Goal: Transaction & Acquisition: Purchase product/service

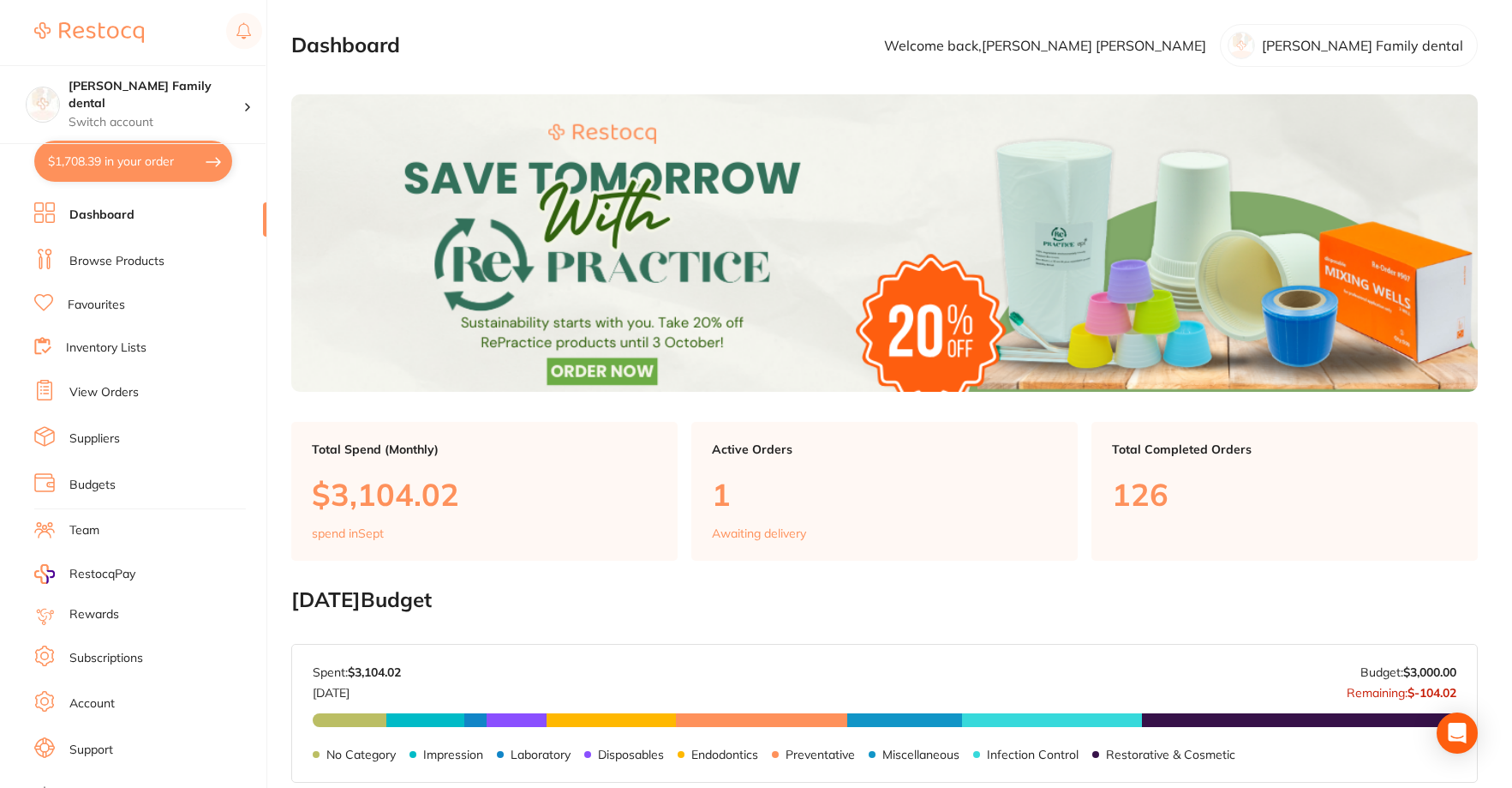
click at [92, 265] on link "Browse Products" at bounding box center [117, 261] width 95 height 17
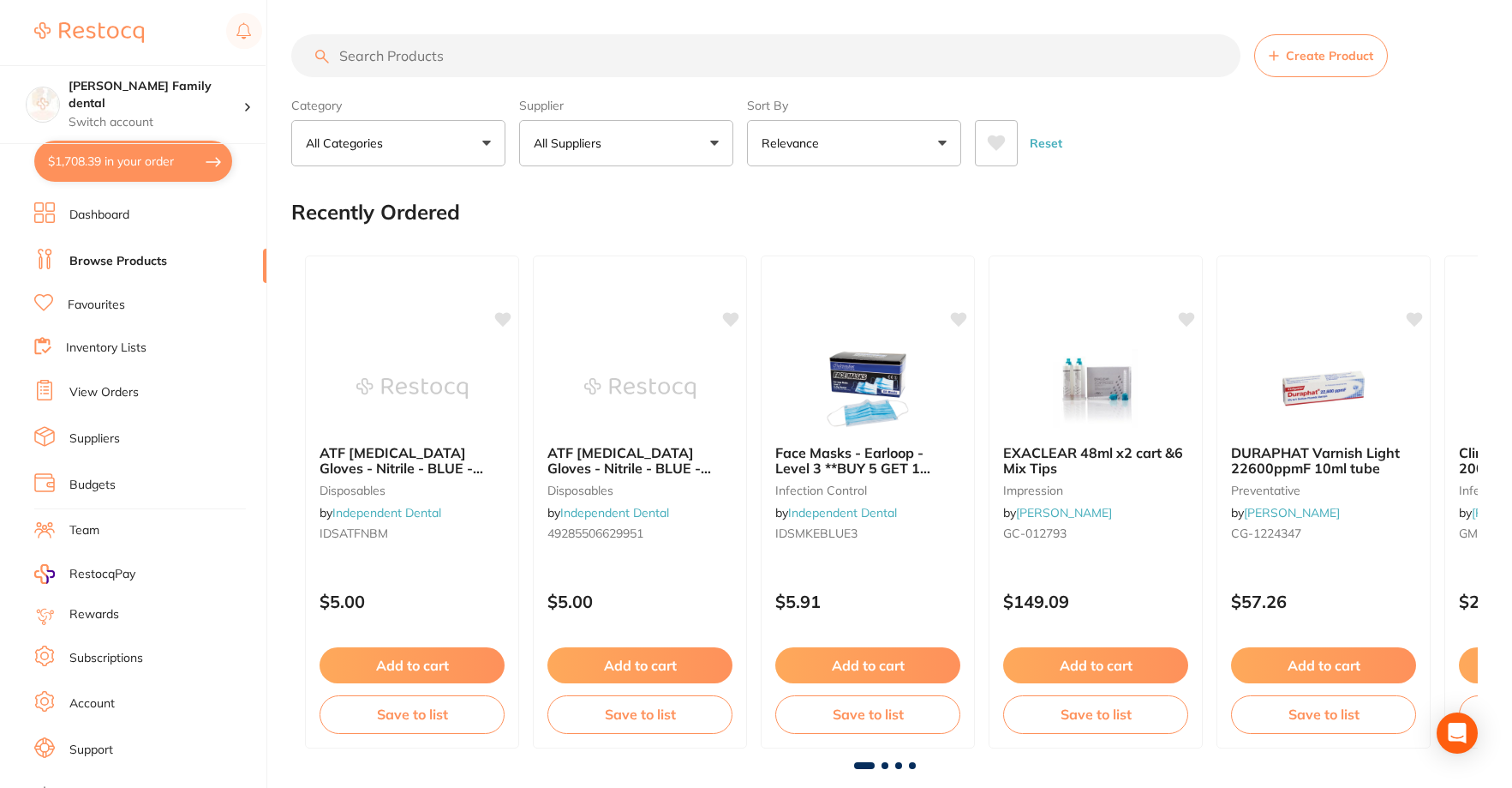
click at [679, 163] on button "All Suppliers" at bounding box center [626, 143] width 214 height 47
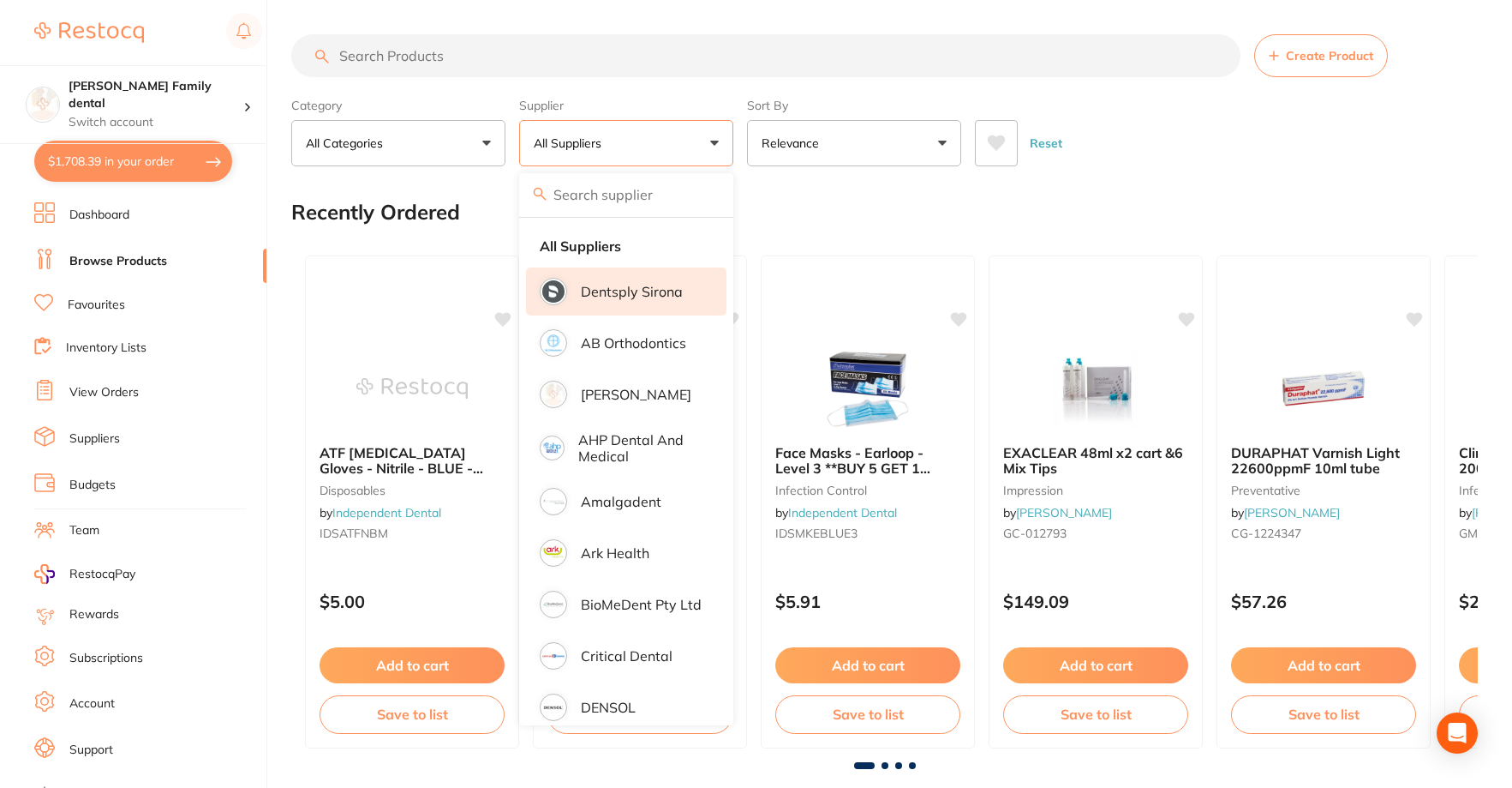
click at [647, 289] on p "Dentsply Sirona" at bounding box center [632, 291] width 102 height 16
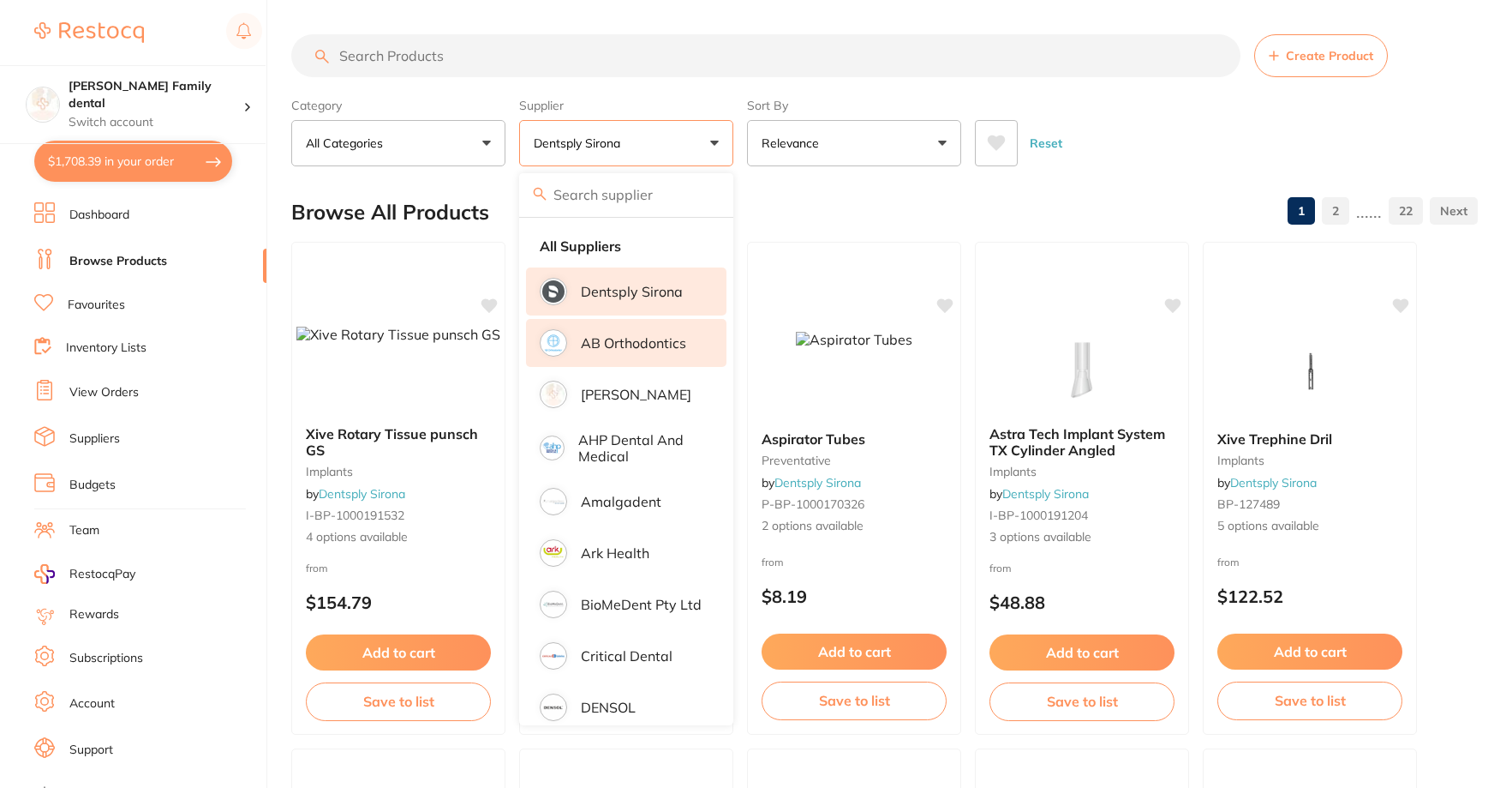
click at [647, 351] on p "AB Orthodontics" at bounding box center [633, 343] width 105 height 16
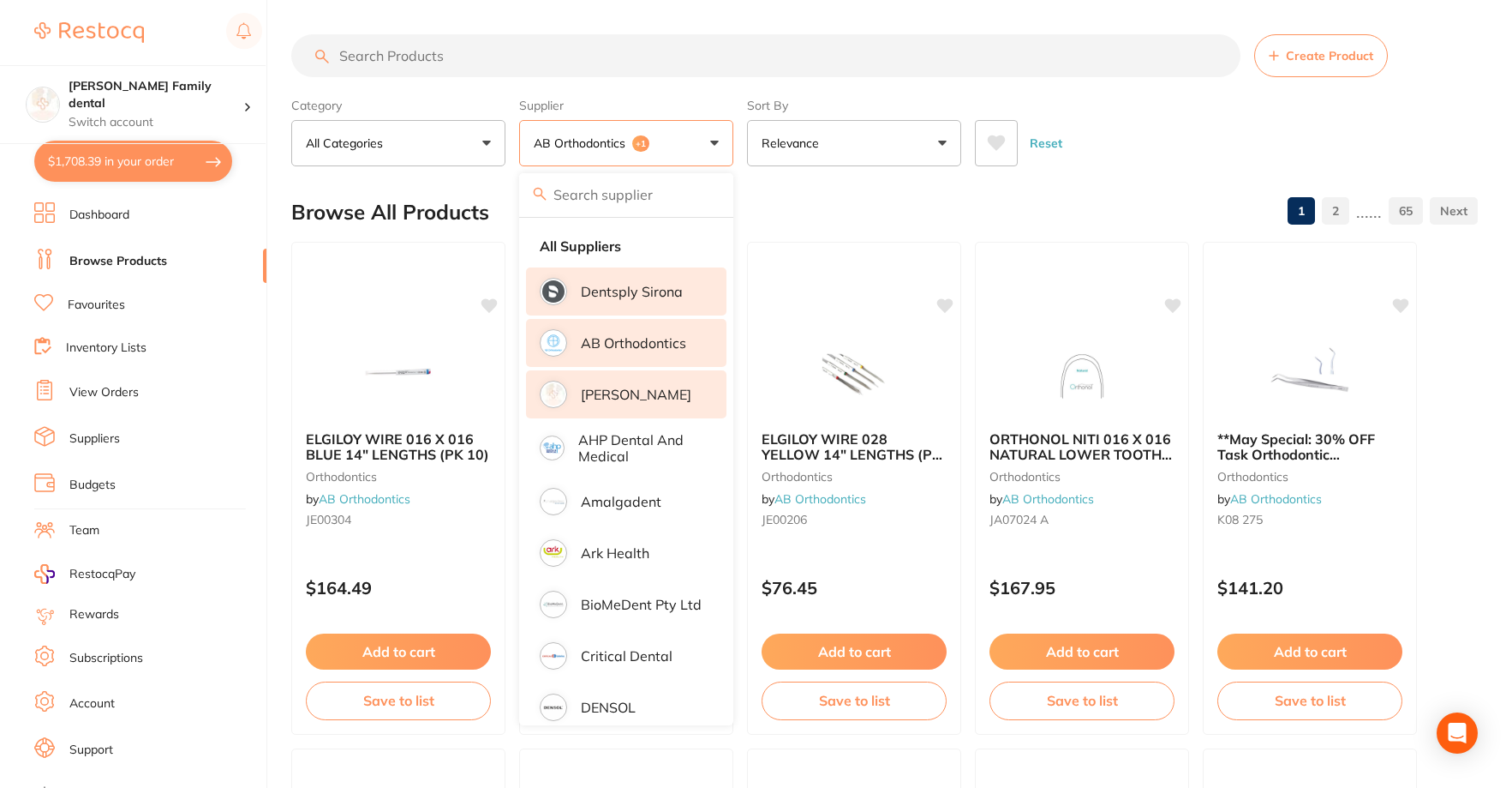
click at [647, 393] on p "[PERSON_NAME]" at bounding box center [636, 394] width 111 height 16
click at [637, 554] on p "Ark Health" at bounding box center [615, 552] width 69 height 16
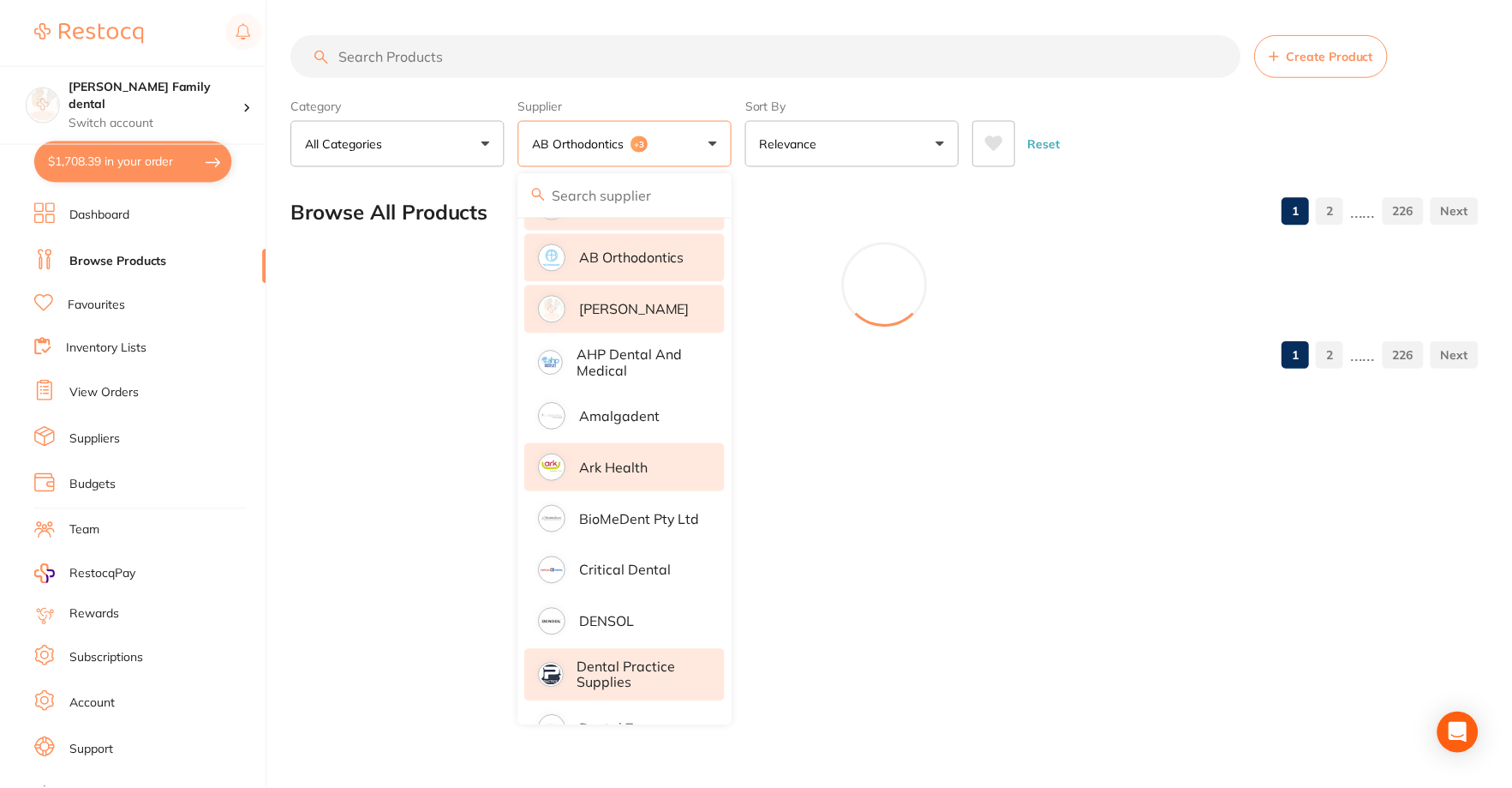
scroll to position [172, 0]
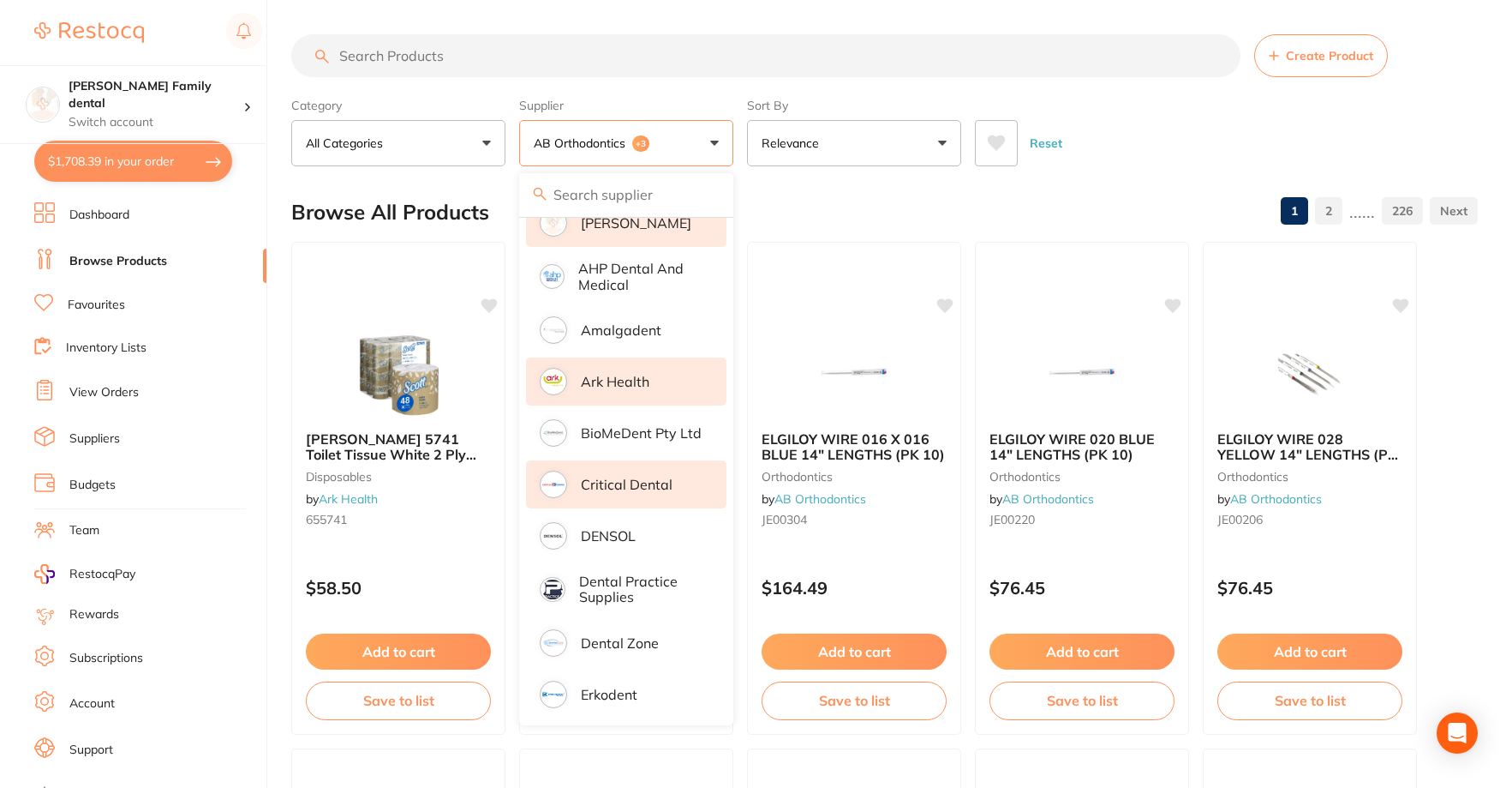
click at [640, 485] on p "Critical Dental" at bounding box center [627, 484] width 91 height 16
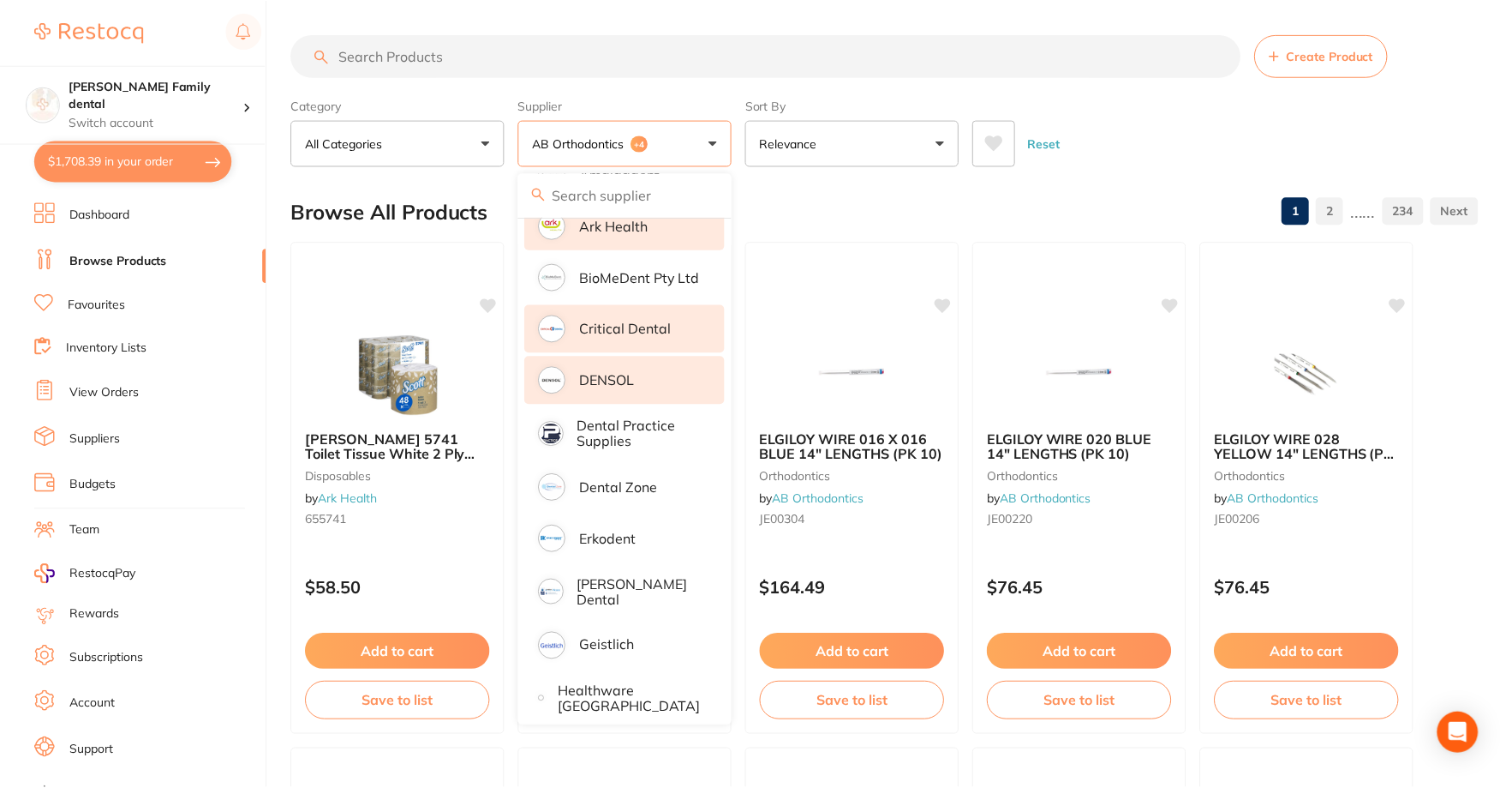
scroll to position [343, 0]
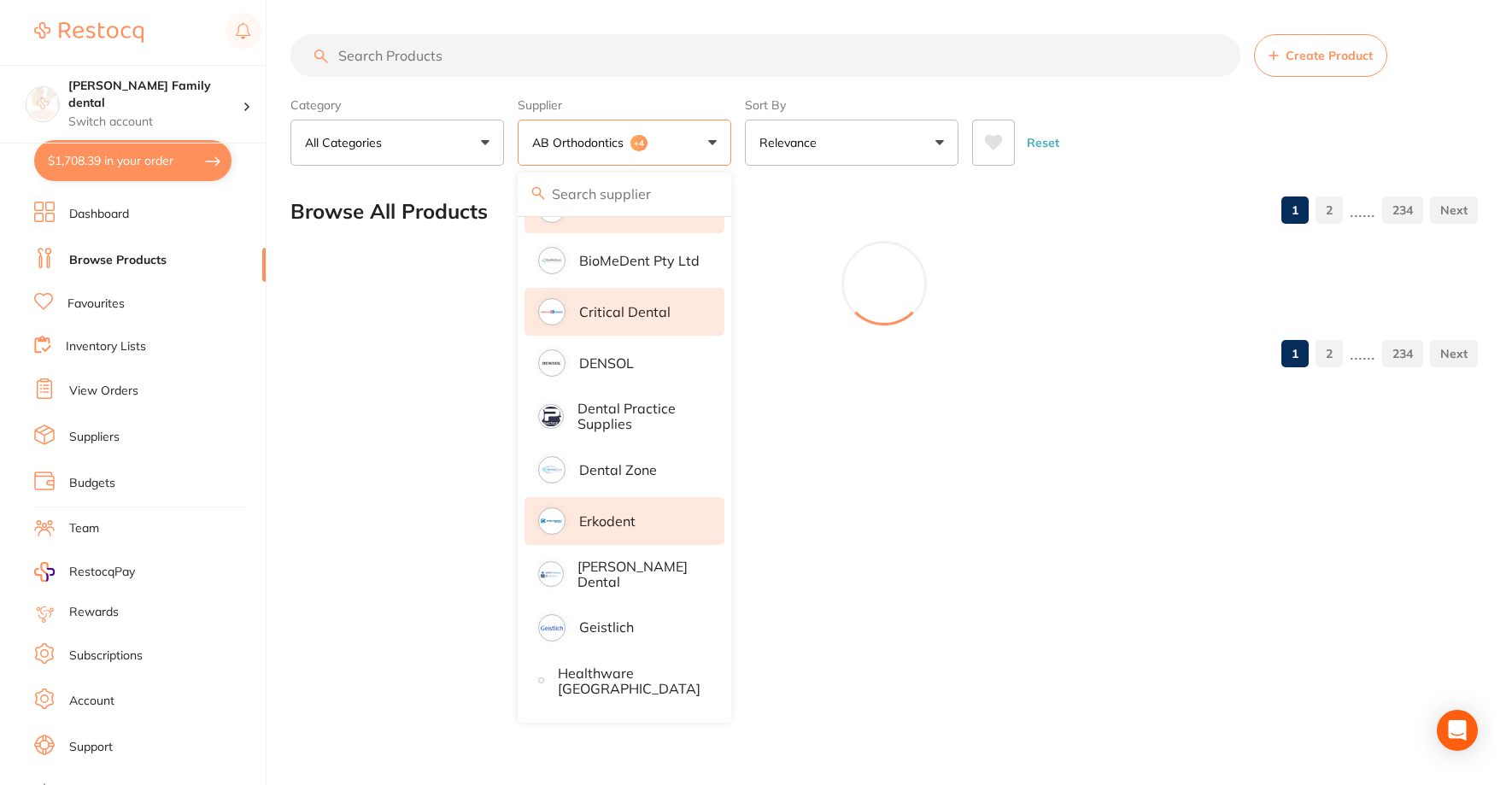
click at [609, 520] on p "Erkodent" at bounding box center [608, 521] width 56 height 15
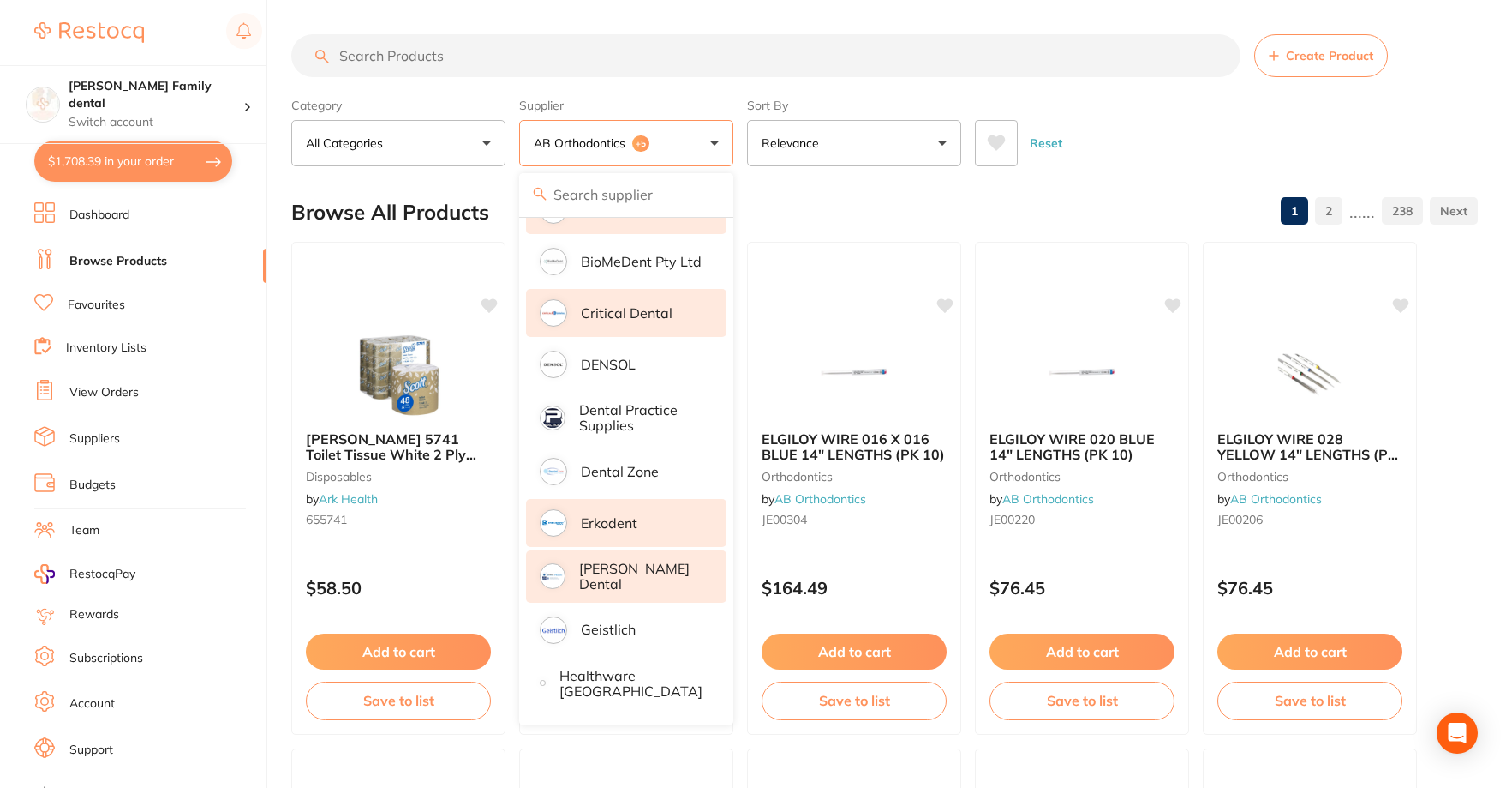
click at [619, 572] on p "[PERSON_NAME] Dental" at bounding box center [640, 576] width 123 height 32
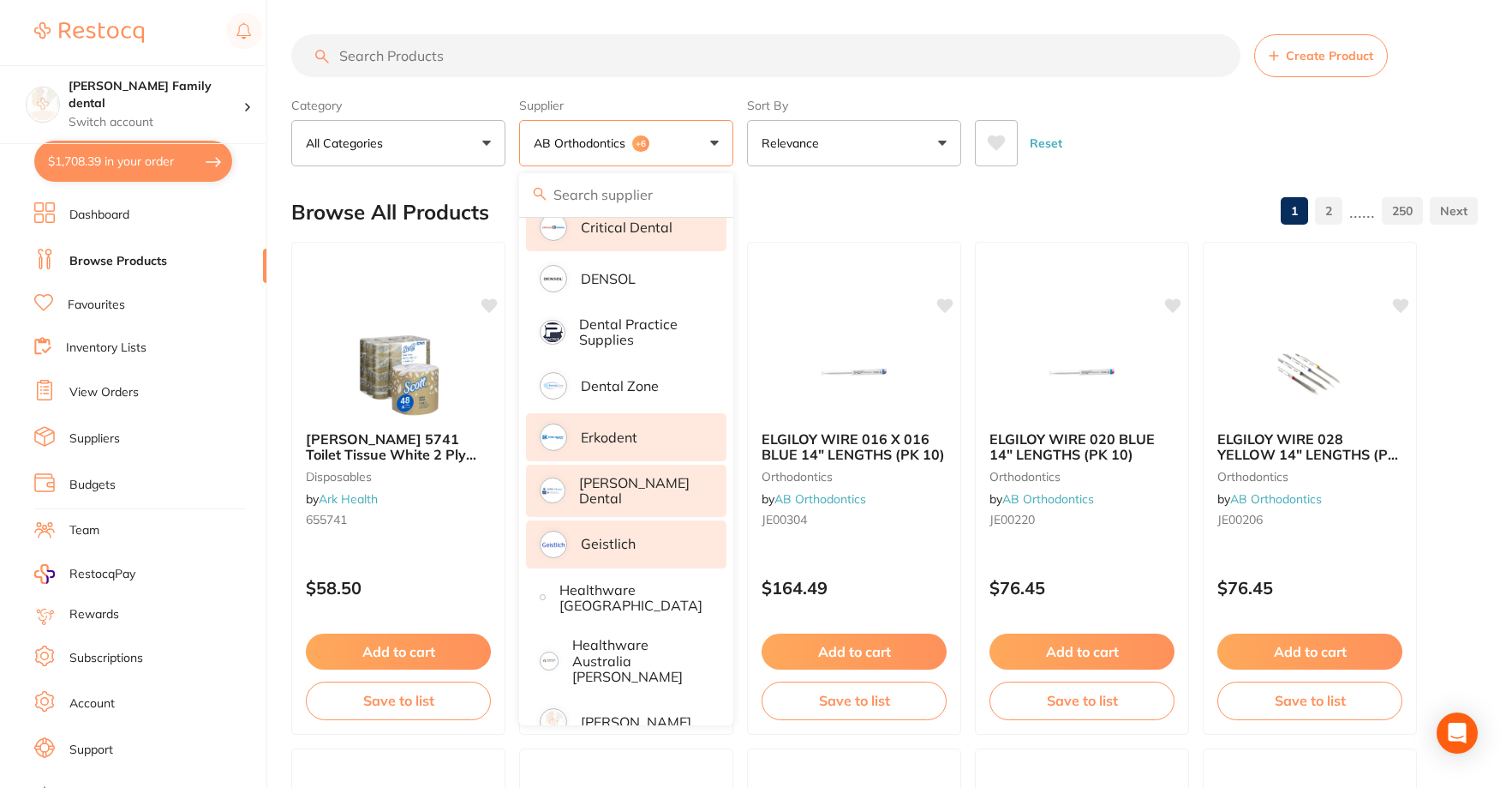
scroll to position [515, 0]
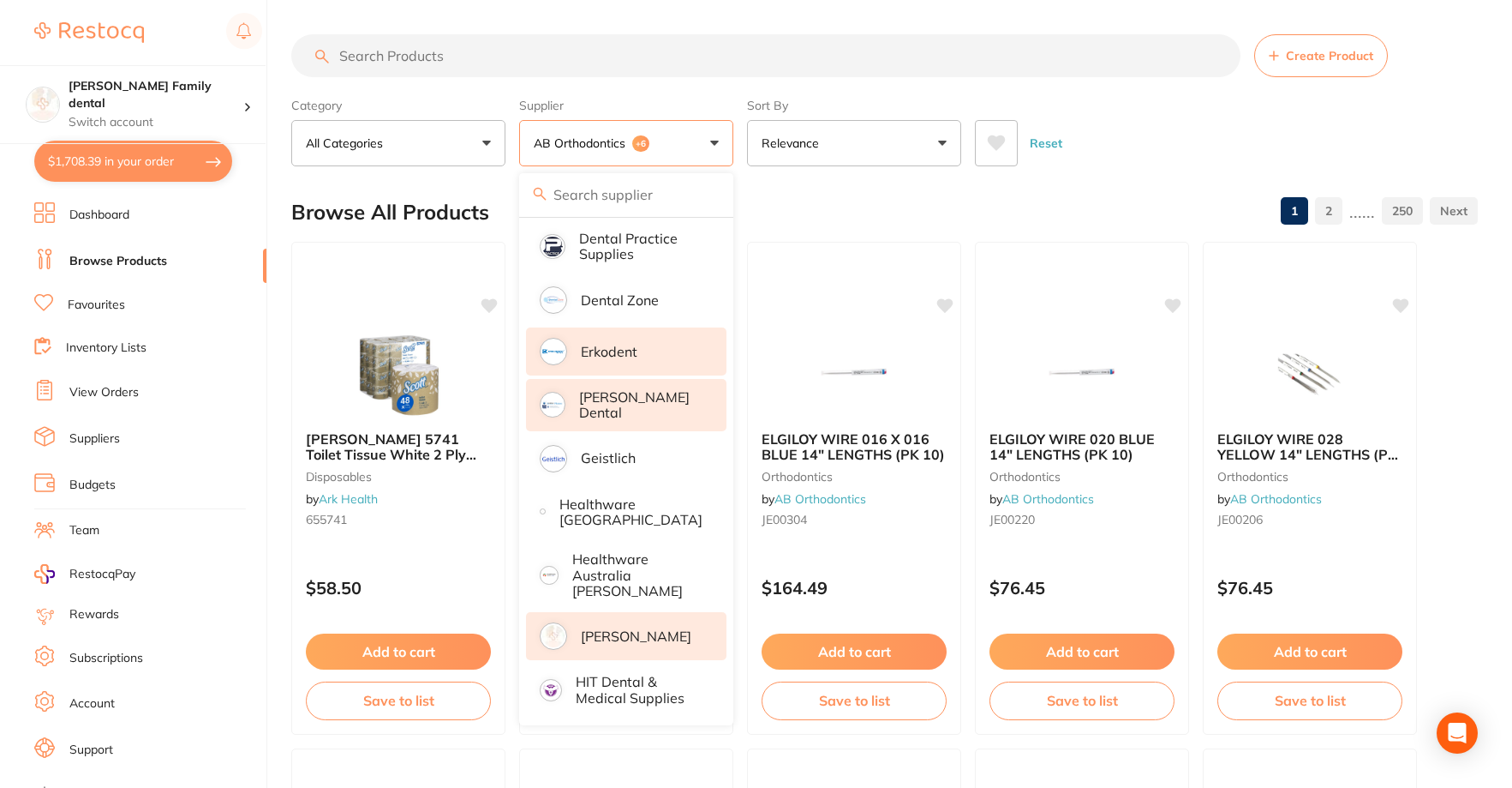
click at [622, 628] on p "[PERSON_NAME]" at bounding box center [636, 635] width 111 height 16
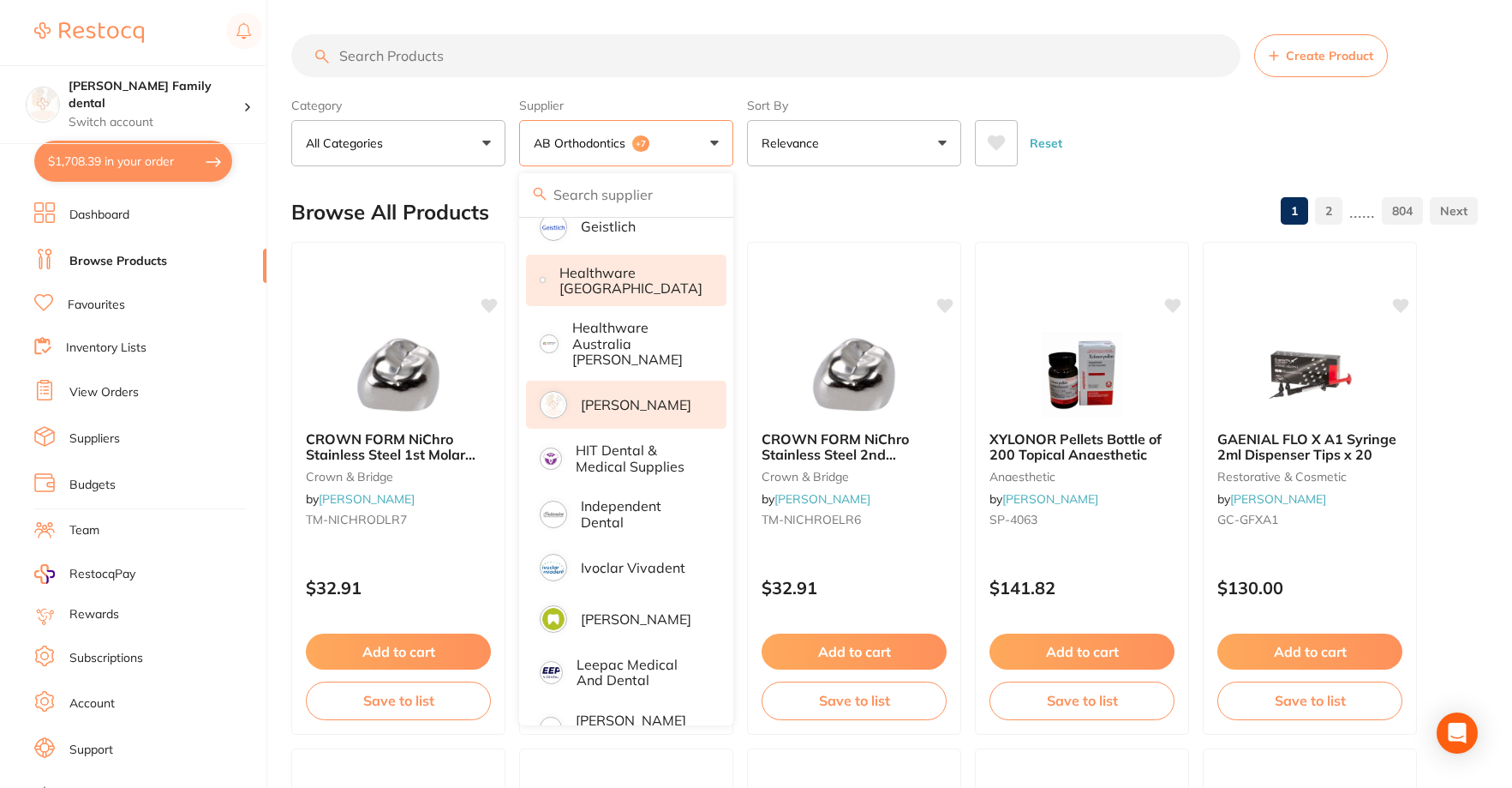
scroll to position [772, 0]
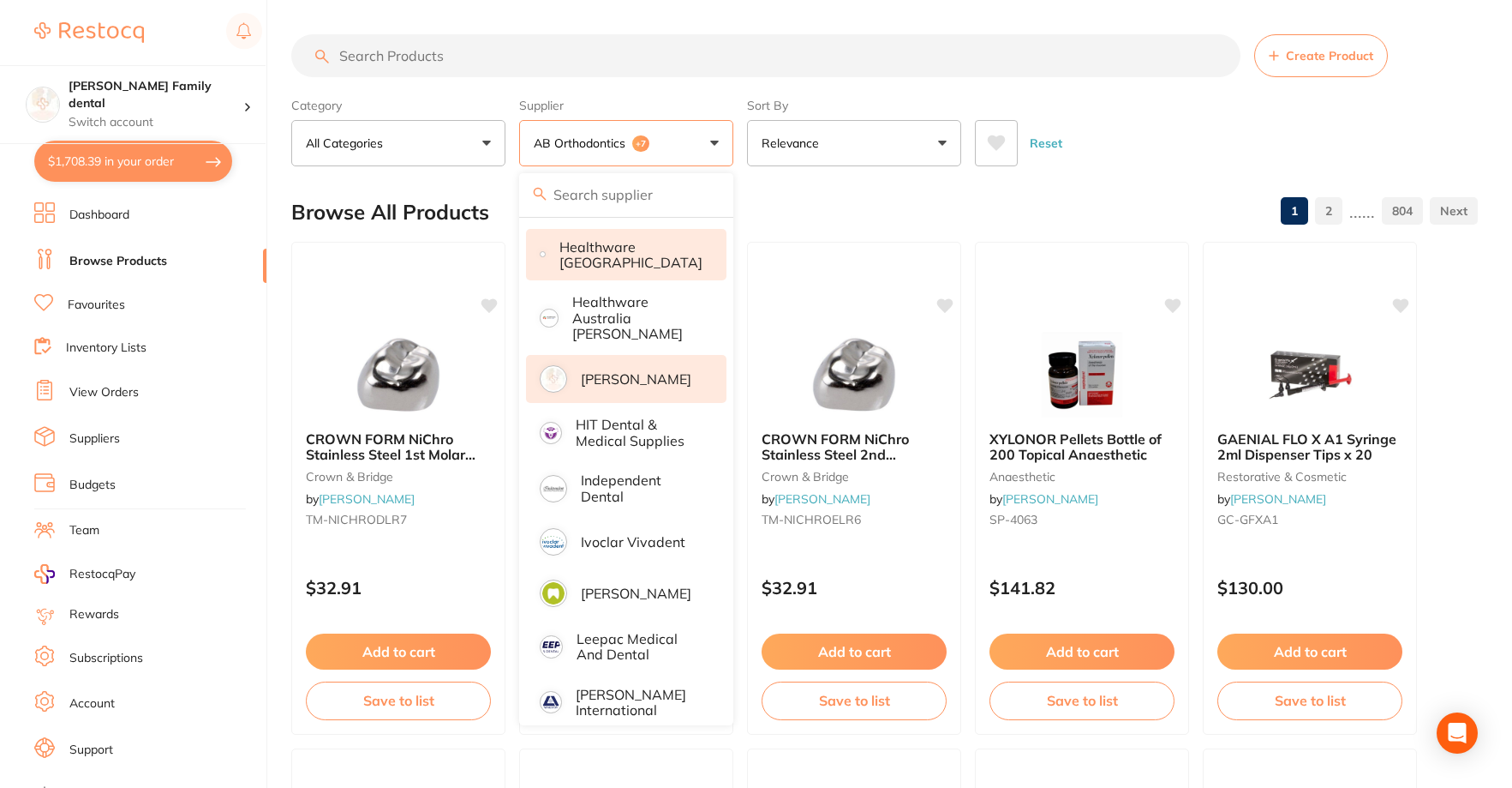
click at [628, 482] on p "Independent Dental" at bounding box center [641, 488] width 122 height 32
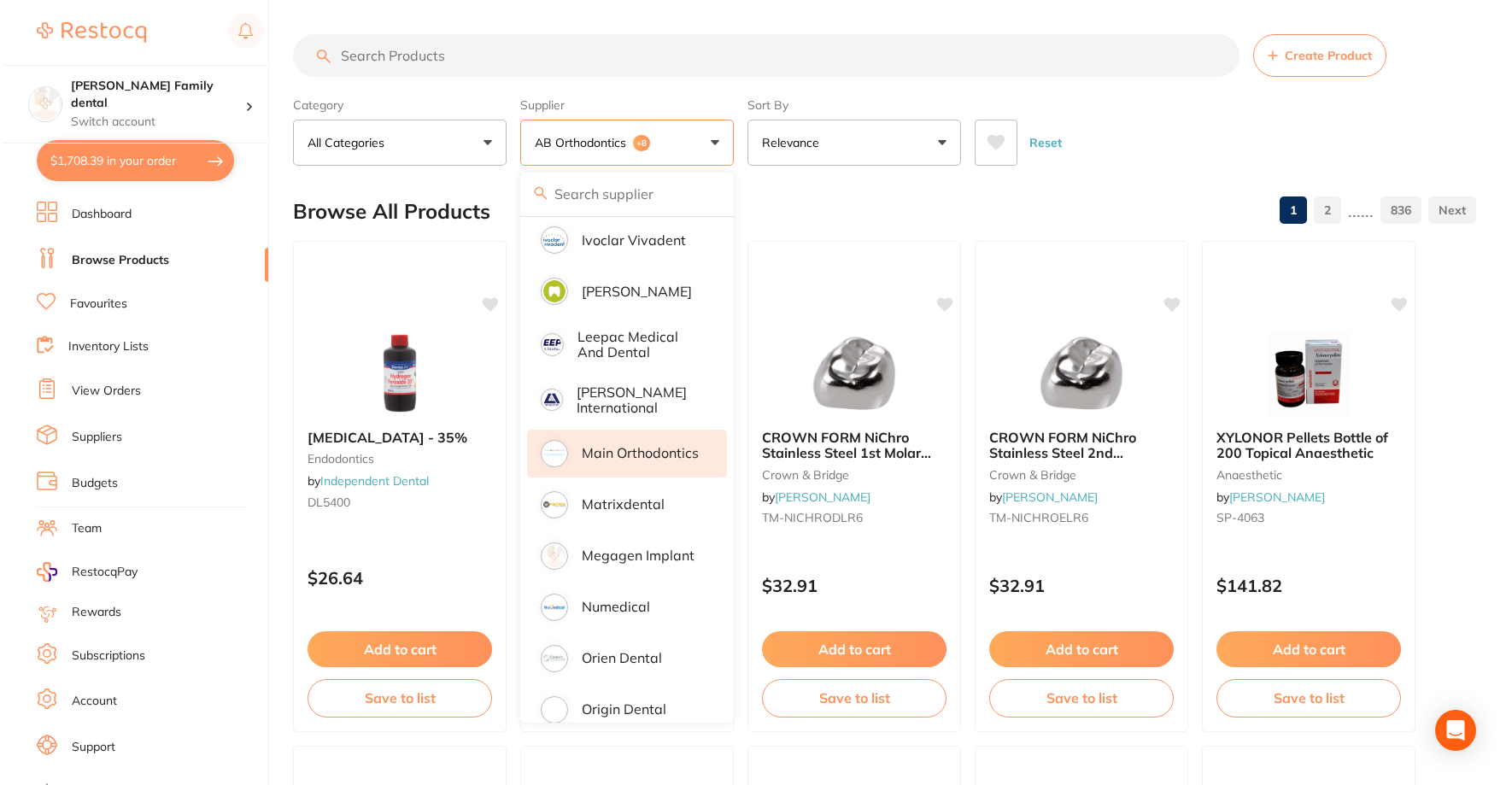
scroll to position [1110, 0]
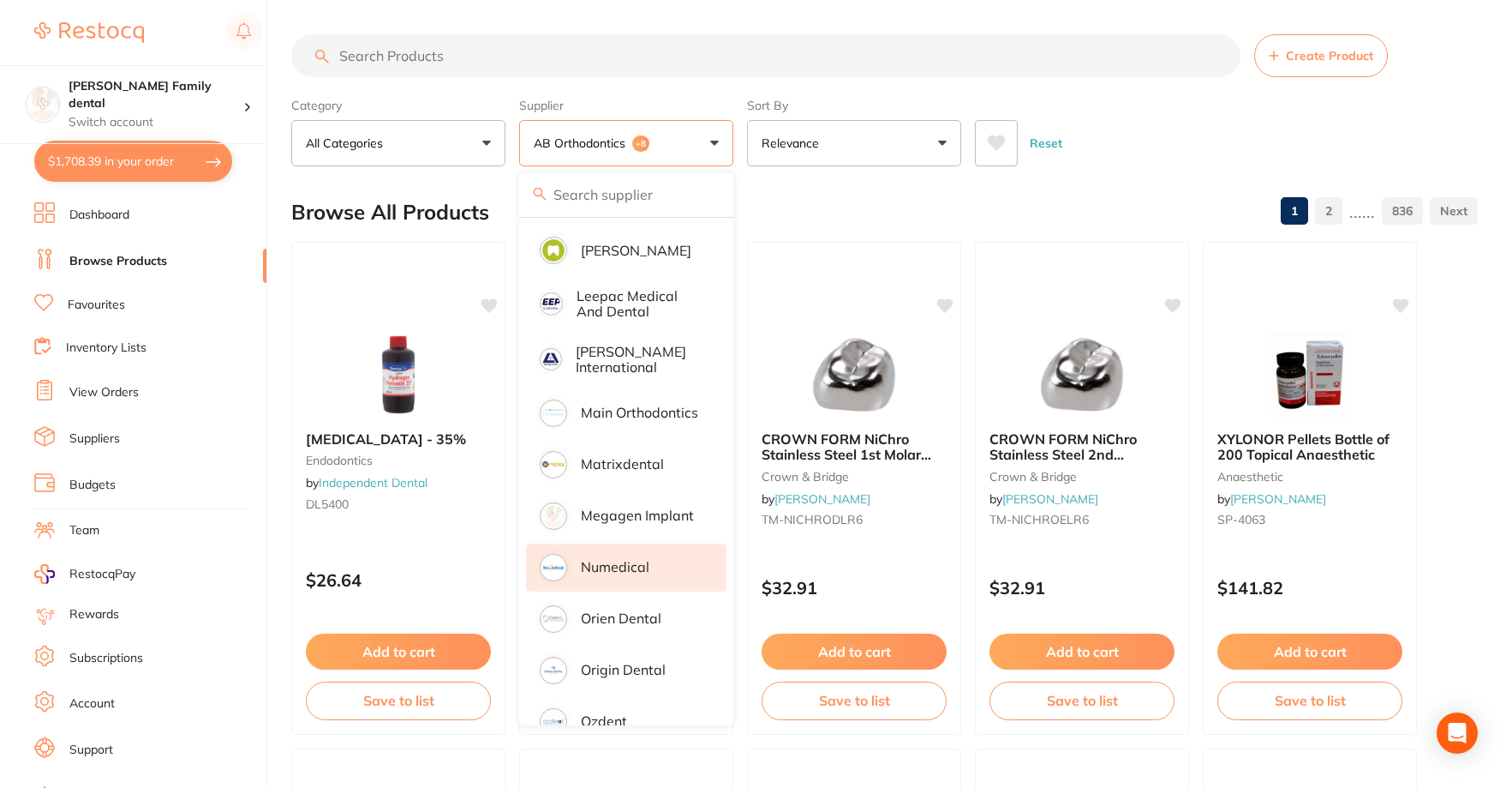
click at [604, 559] on p "Numedical" at bounding box center [615, 566] width 69 height 16
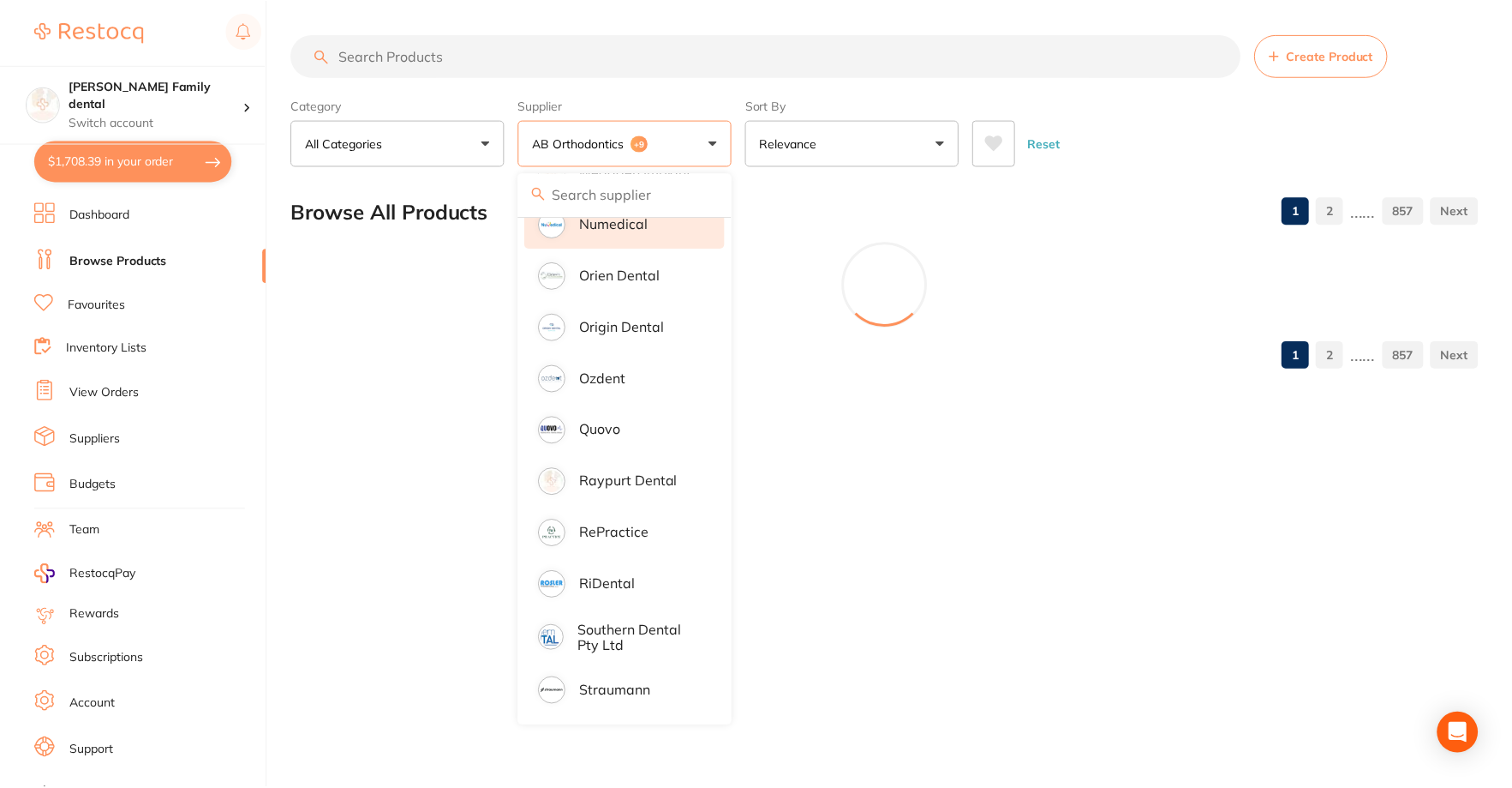
scroll to position [1028, 0]
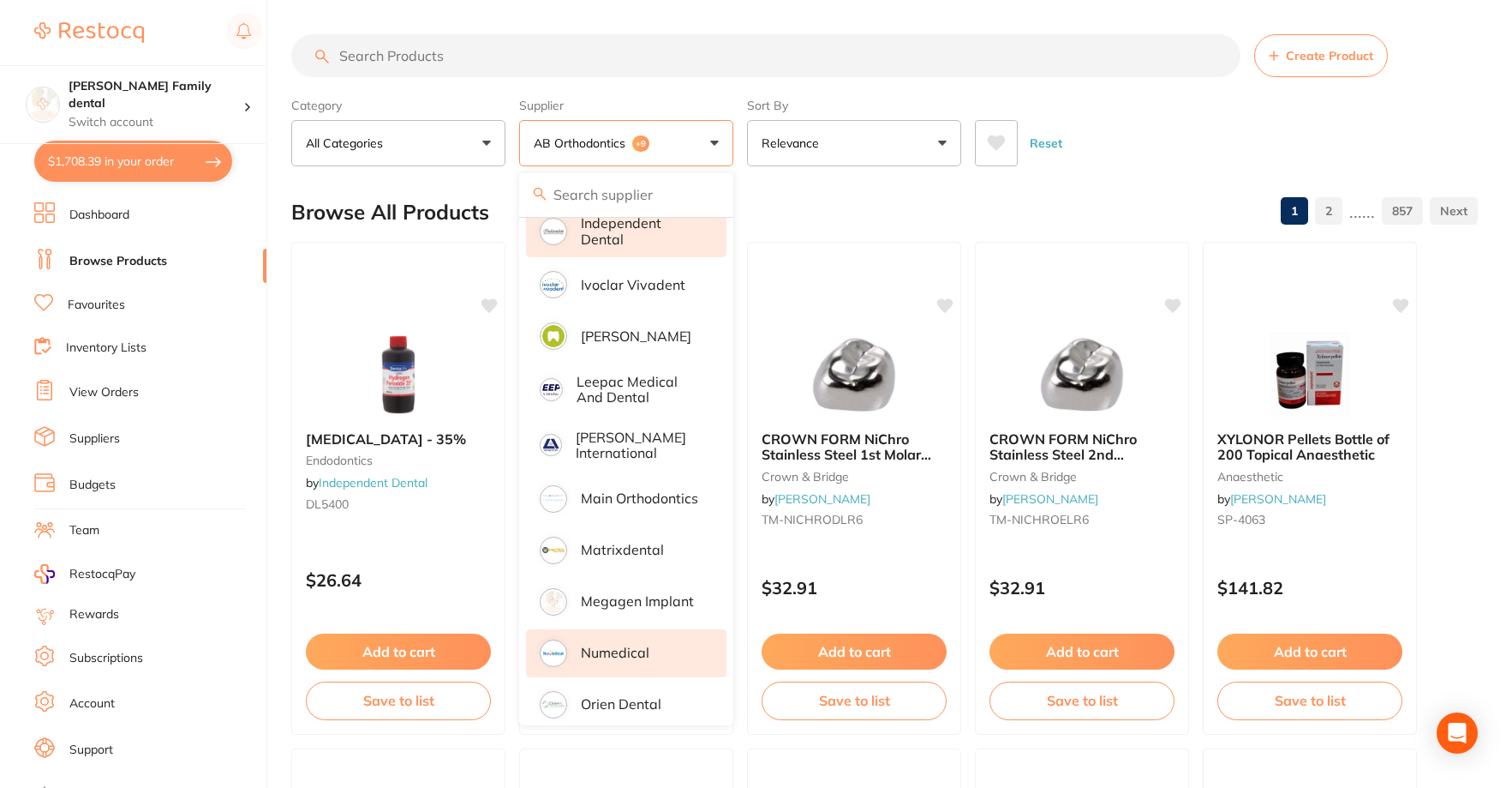
click at [393, 58] on input "search" at bounding box center [766, 56] width 949 height 43
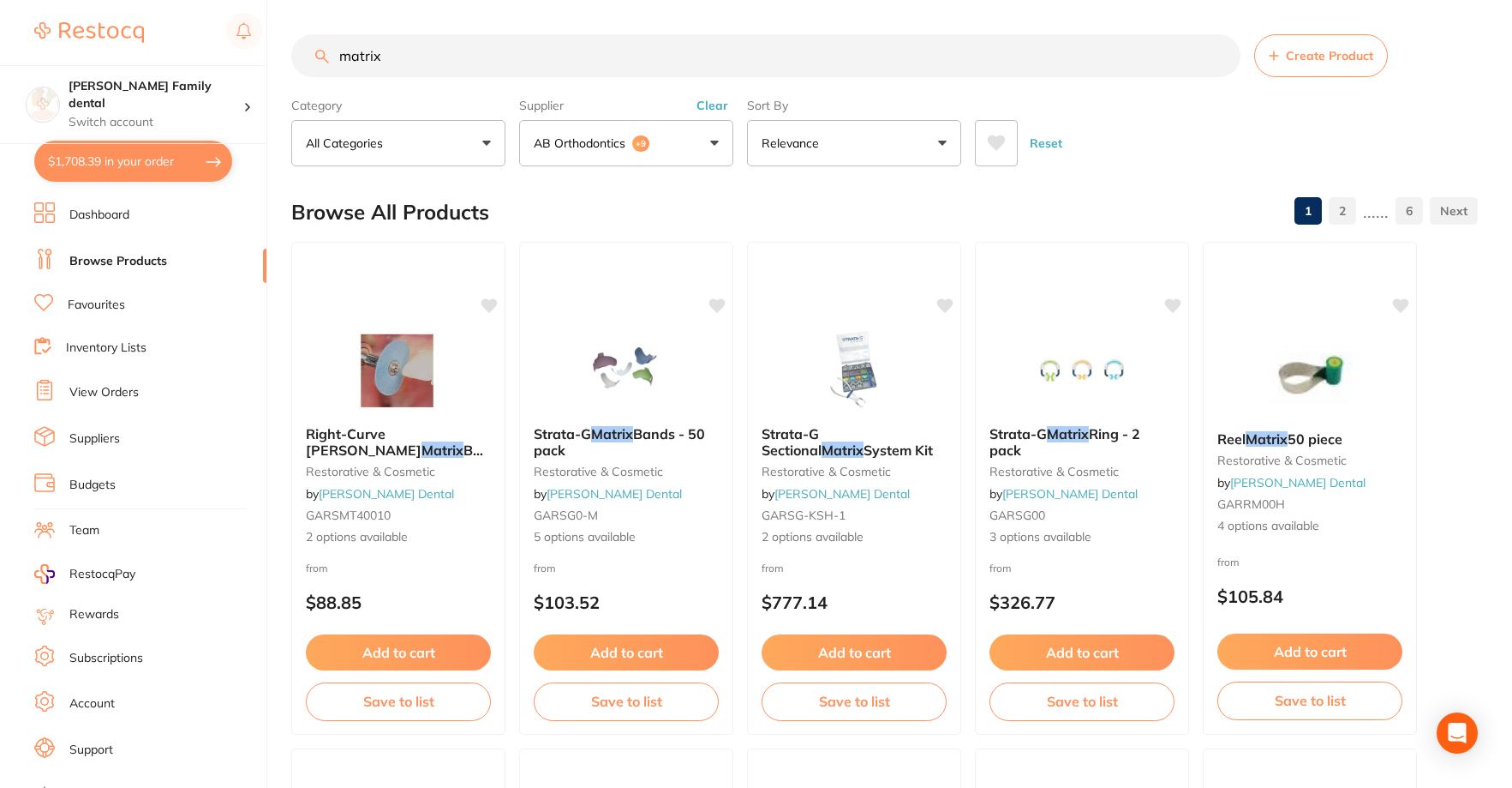
scroll to position [870, 0]
type input "matrix strips"
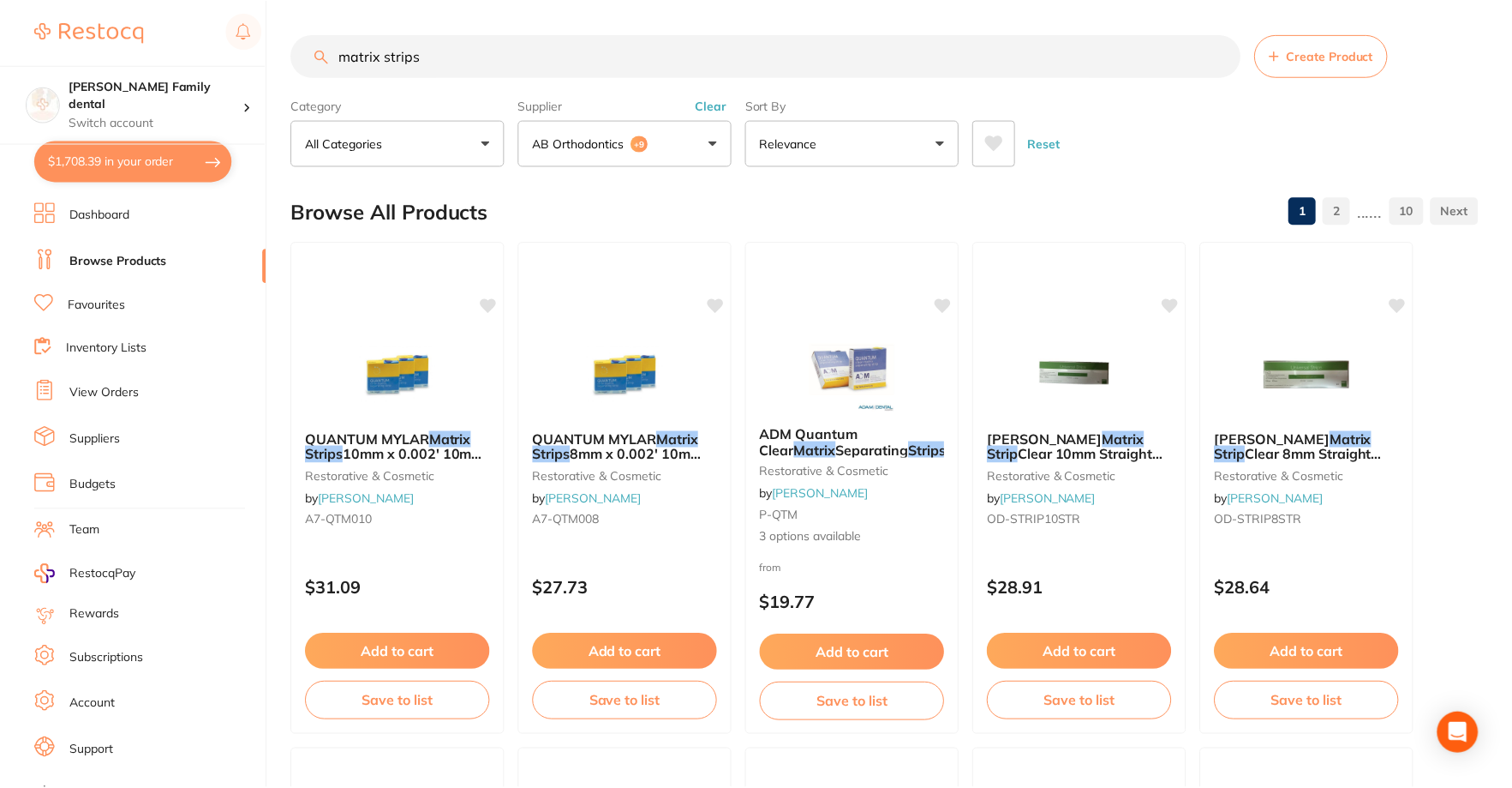
scroll to position [921, 0]
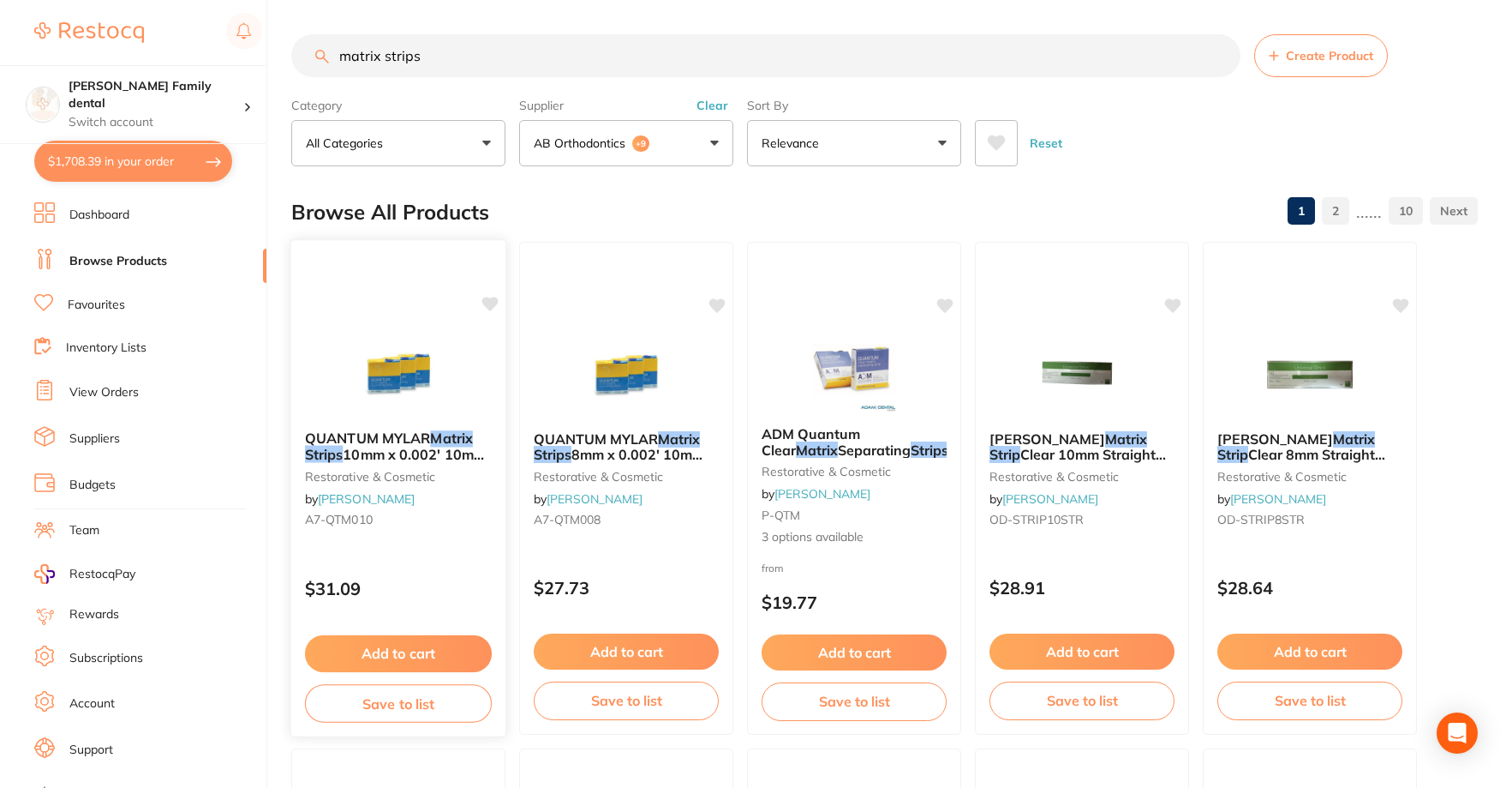
click at [369, 653] on button "Add to cart" at bounding box center [398, 654] width 186 height 37
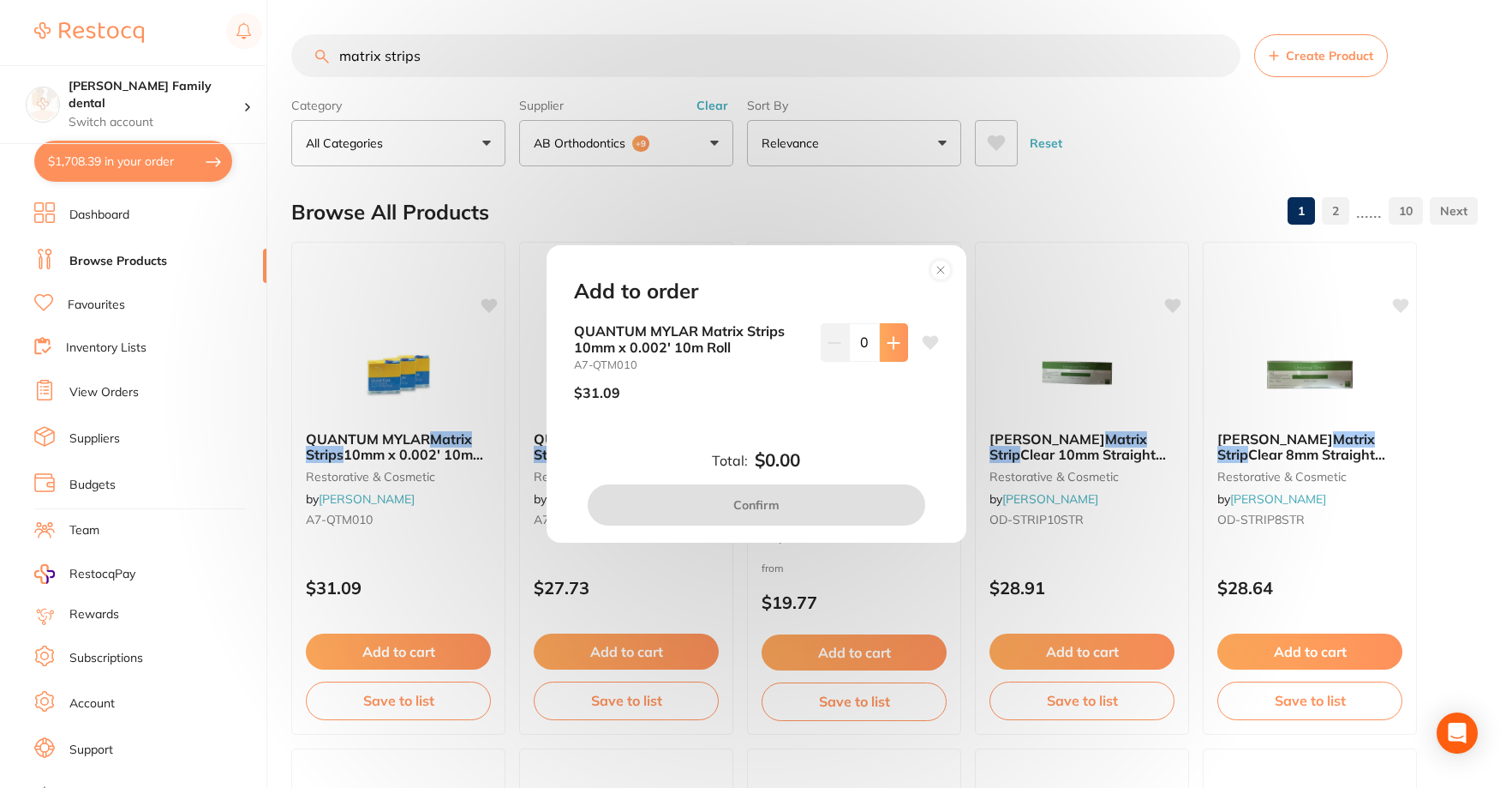
click at [880, 346] on button at bounding box center [893, 342] width 28 height 37
type input "1"
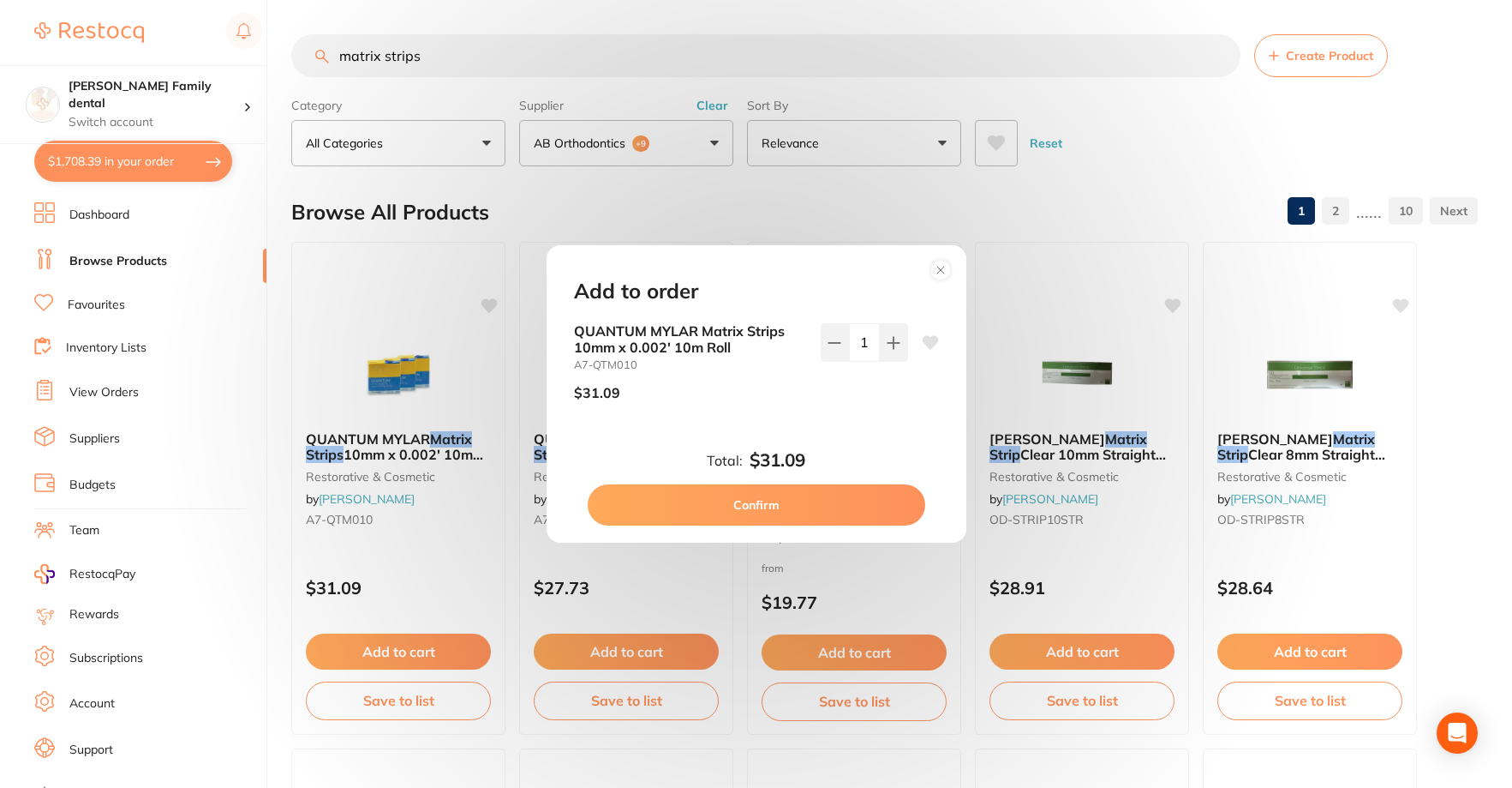
click at [800, 522] on button "Confirm" at bounding box center [756, 505] width 337 height 41
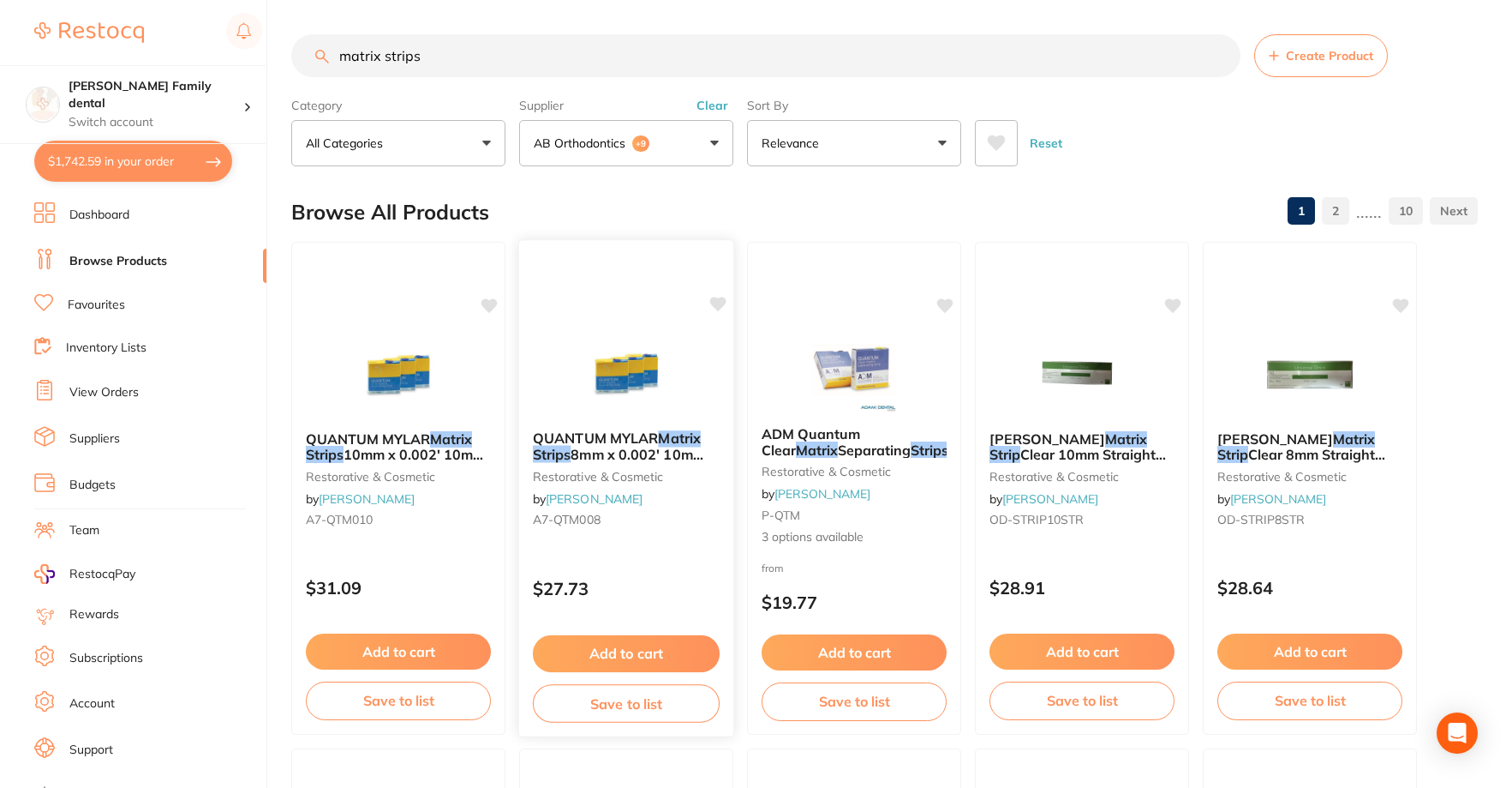
click at [647, 647] on button "Add to cart" at bounding box center [626, 654] width 186 height 37
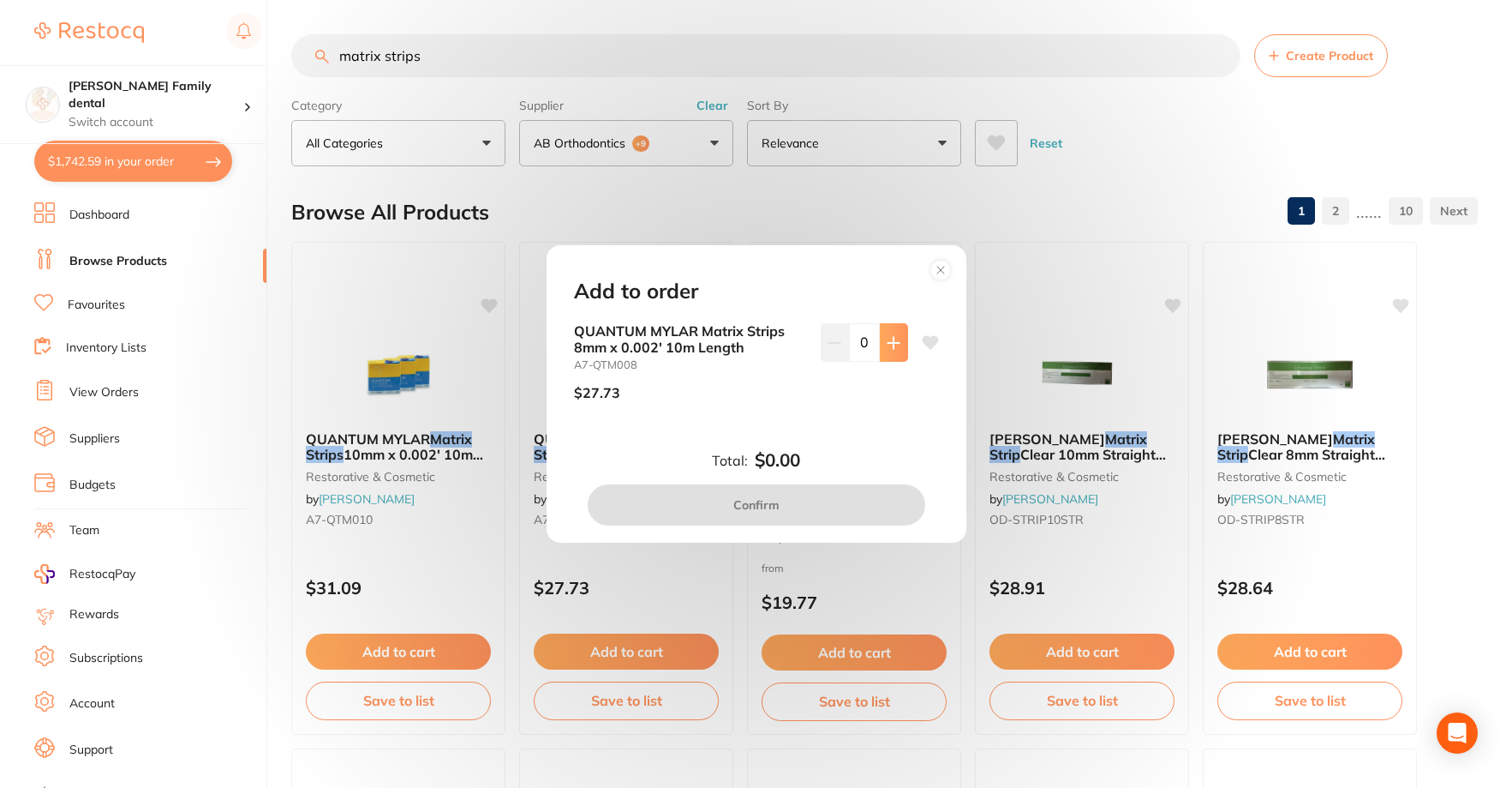
click at [894, 346] on icon at bounding box center [893, 343] width 14 height 14
type input "1"
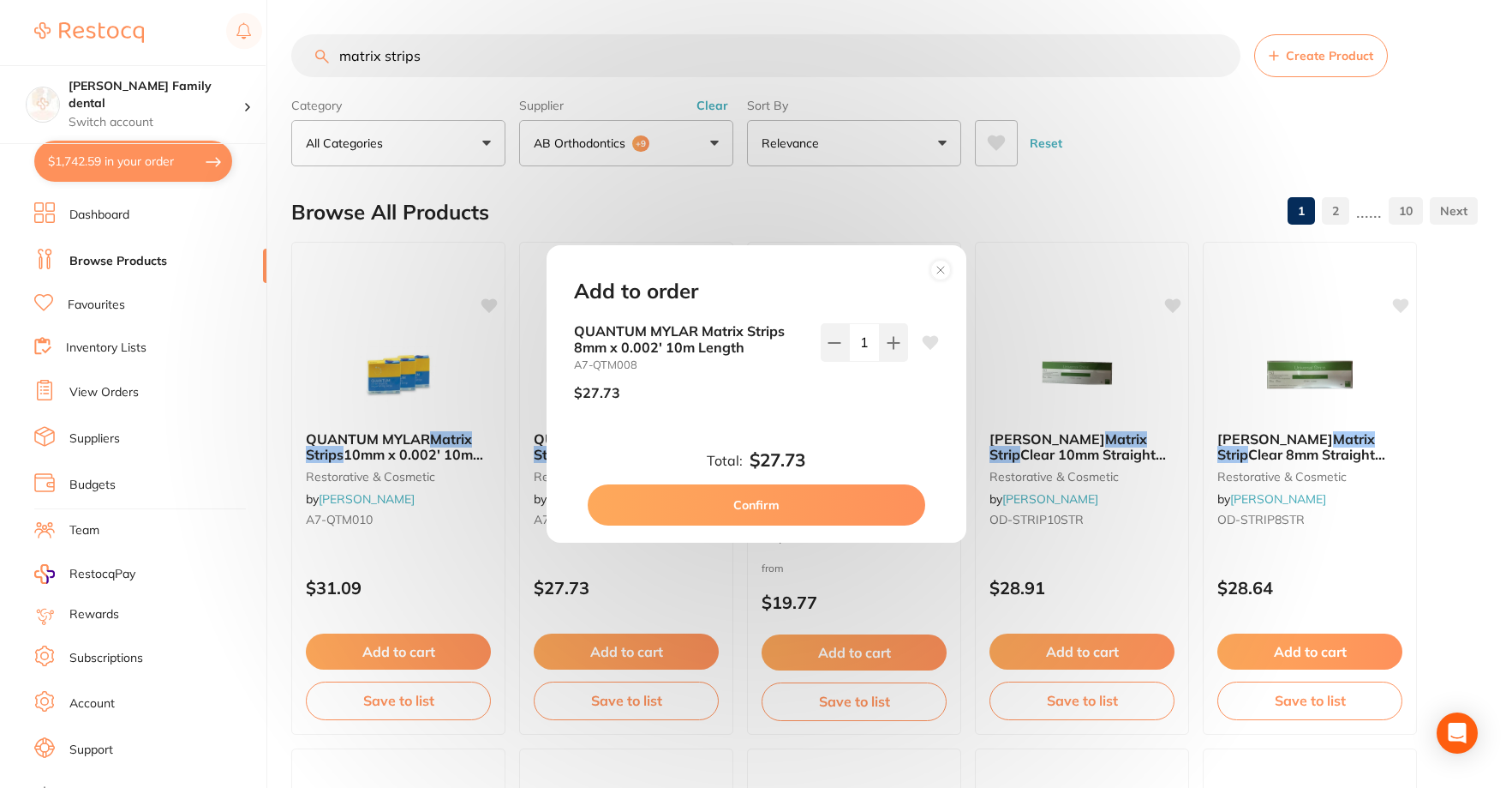
click at [777, 494] on button "Confirm" at bounding box center [756, 505] width 337 height 41
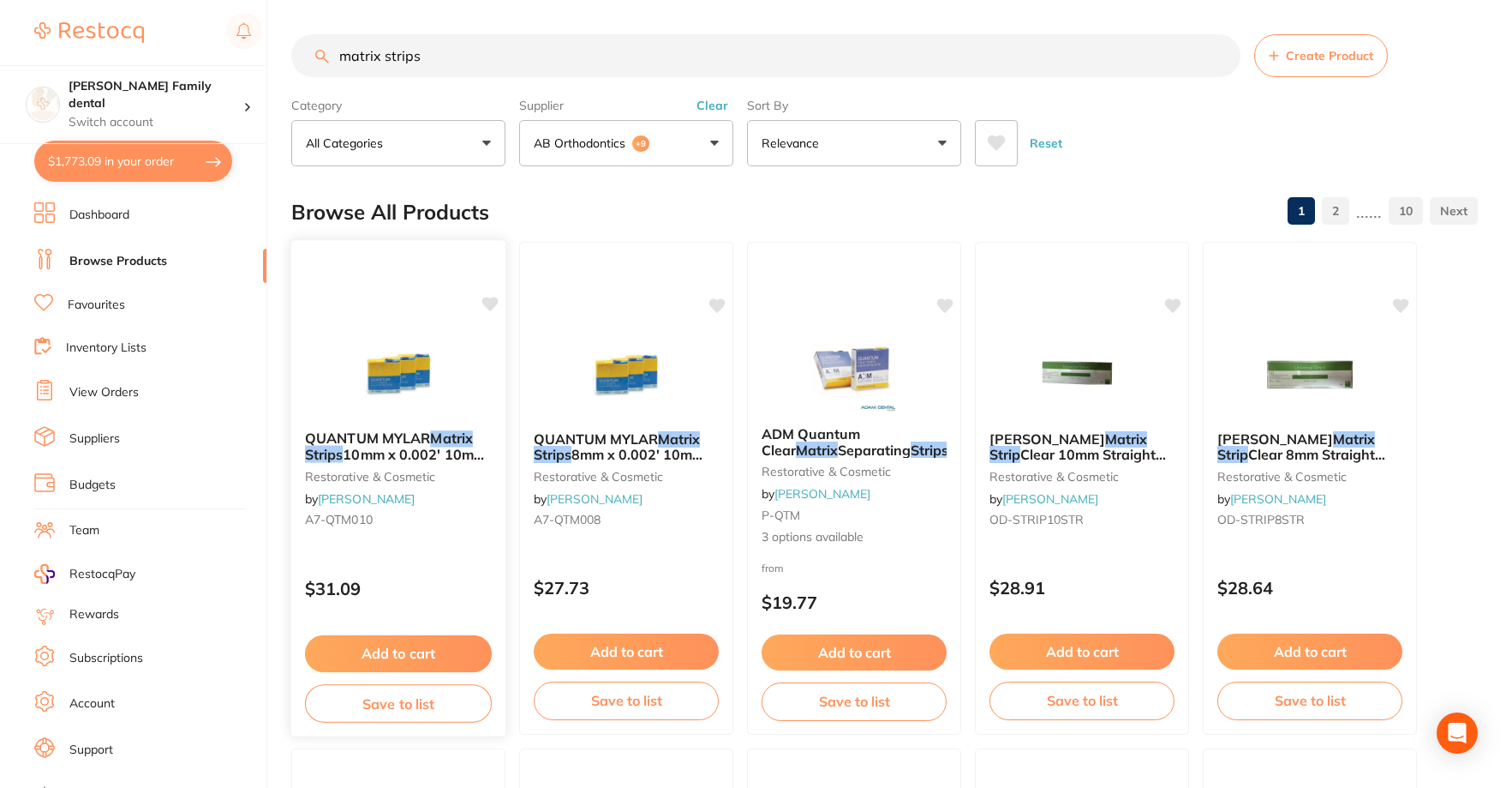
click at [399, 644] on button "Add to cart" at bounding box center [398, 654] width 186 height 37
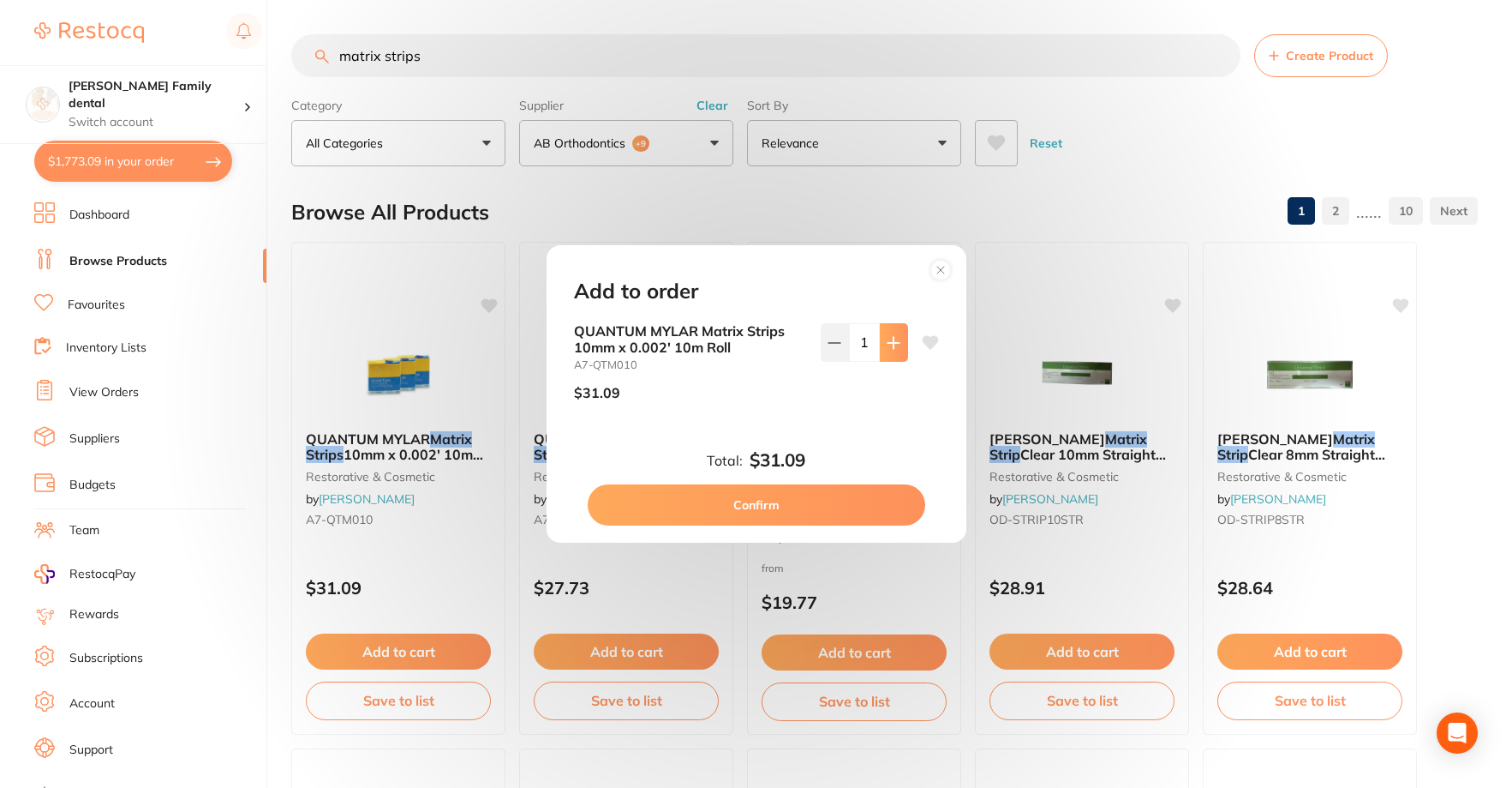
click at [888, 343] on icon at bounding box center [893, 343] width 11 height 11
type input "2"
click at [768, 500] on button "Confirm" at bounding box center [756, 505] width 337 height 41
type input "2"
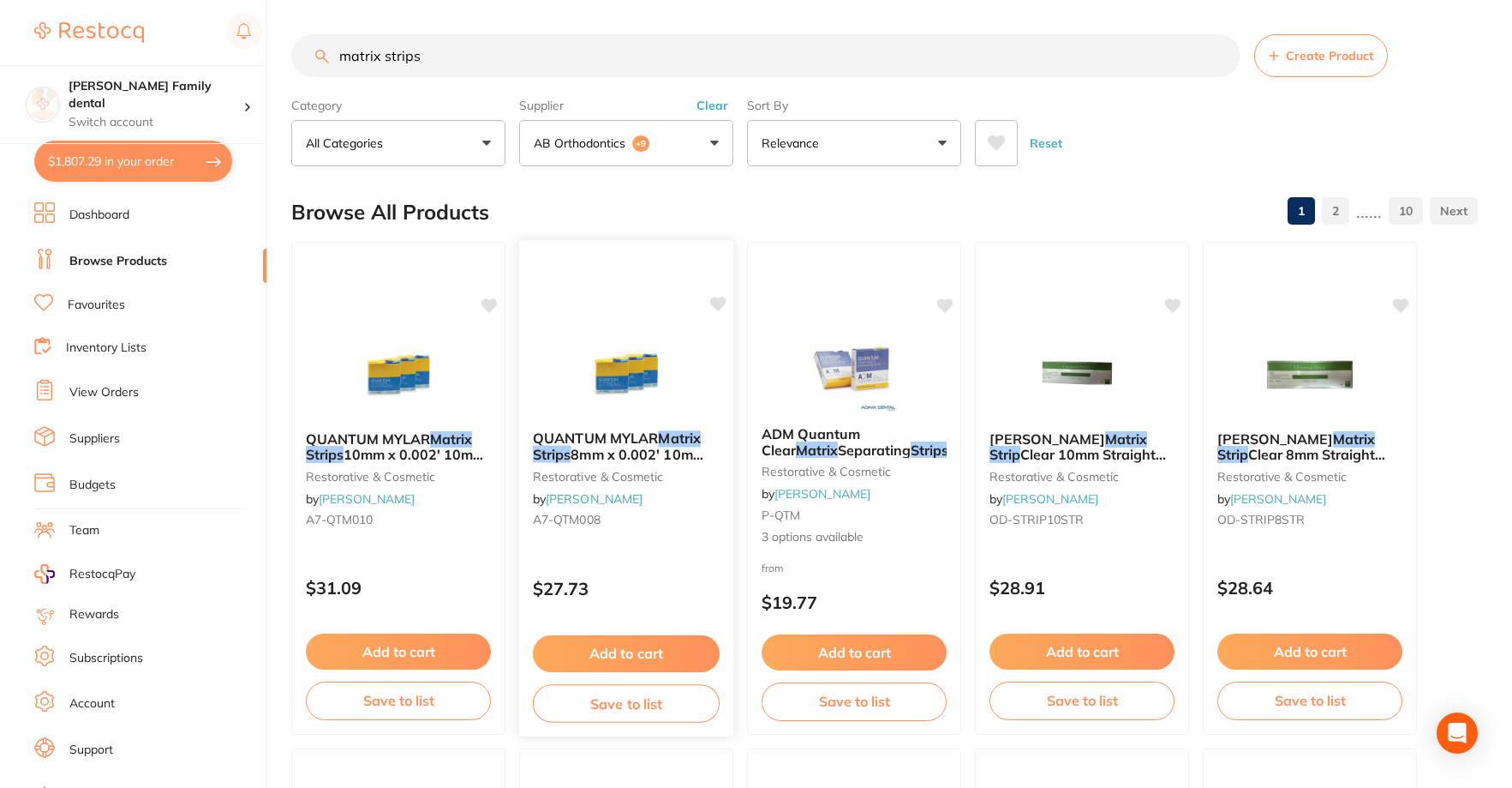
click at [632, 653] on button "Add to cart" at bounding box center [626, 654] width 186 height 37
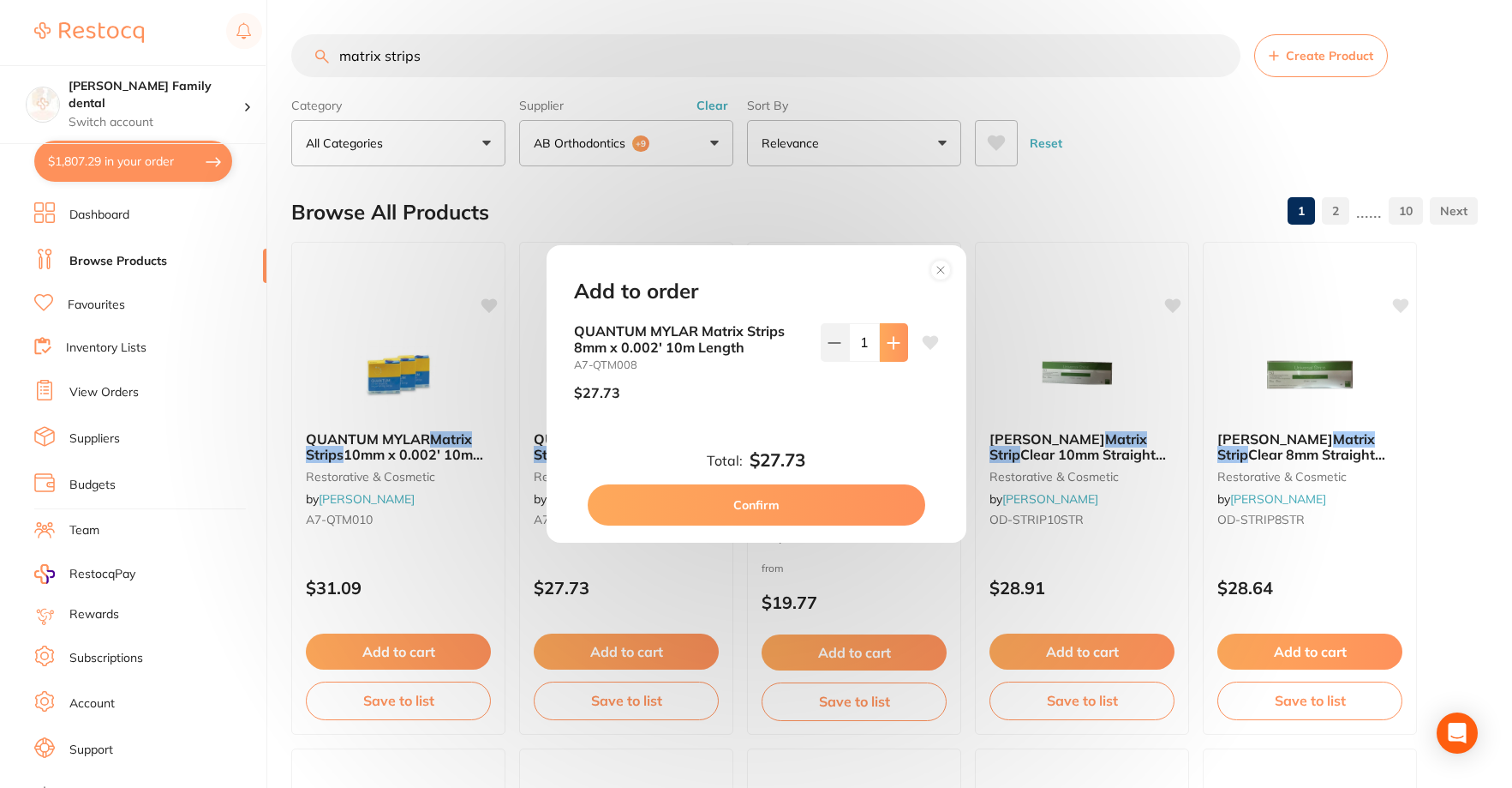
click at [887, 341] on icon at bounding box center [893, 343] width 14 height 14
type input "2"
click at [761, 493] on button "Confirm" at bounding box center [756, 505] width 337 height 41
type input "2"
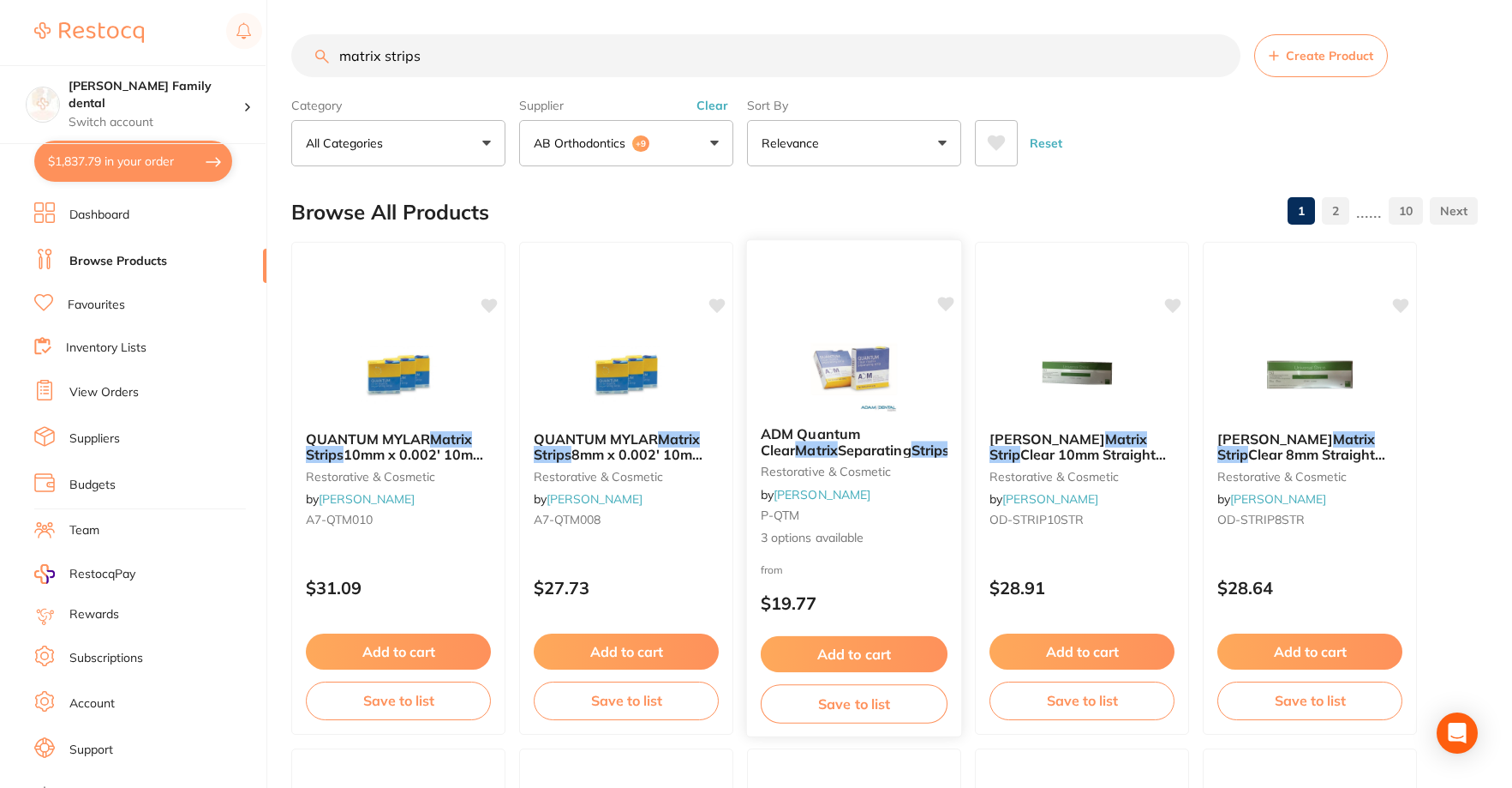
click at [830, 644] on button "Add to cart" at bounding box center [854, 655] width 186 height 37
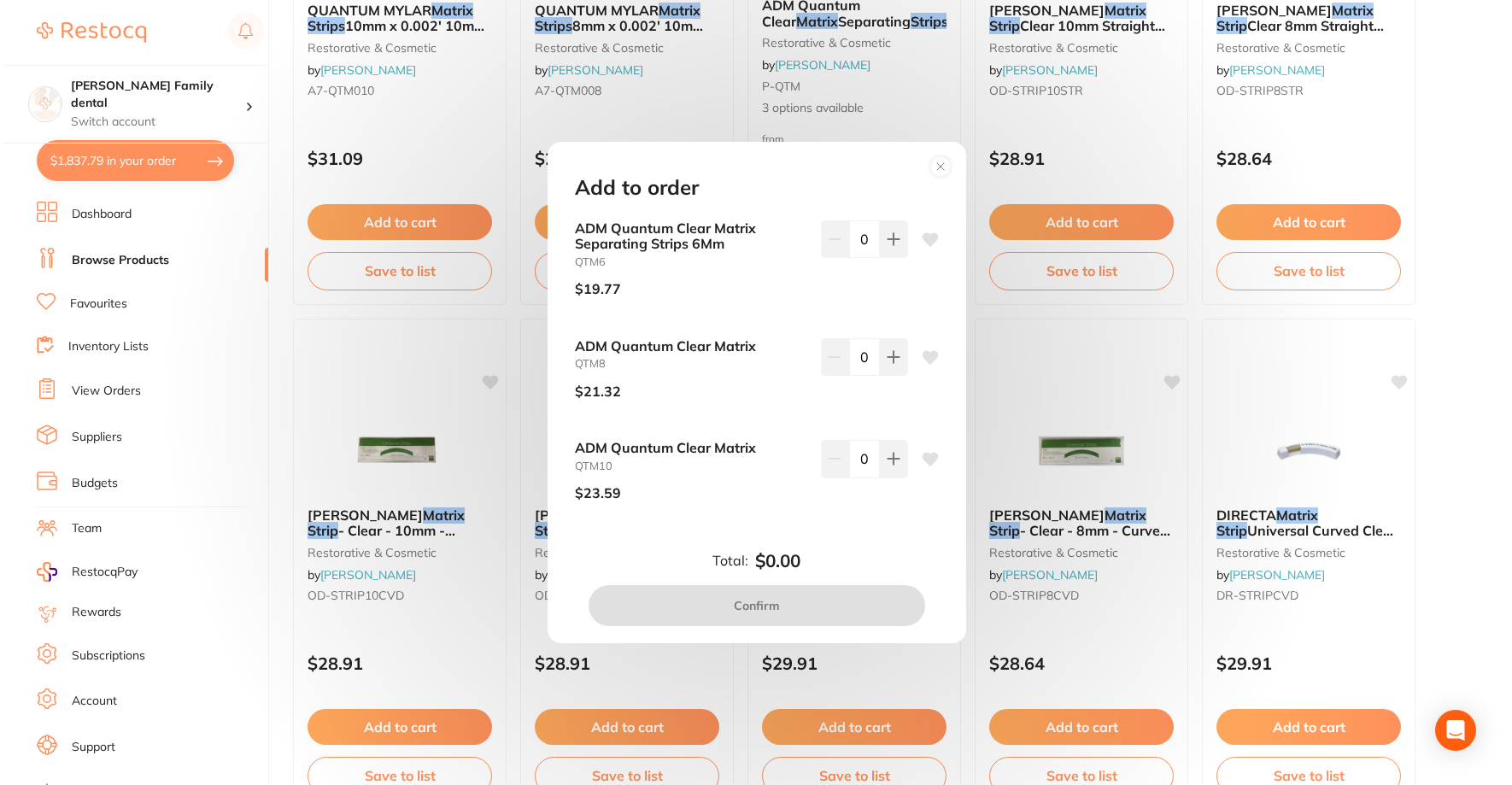
scroll to position [0, 0]
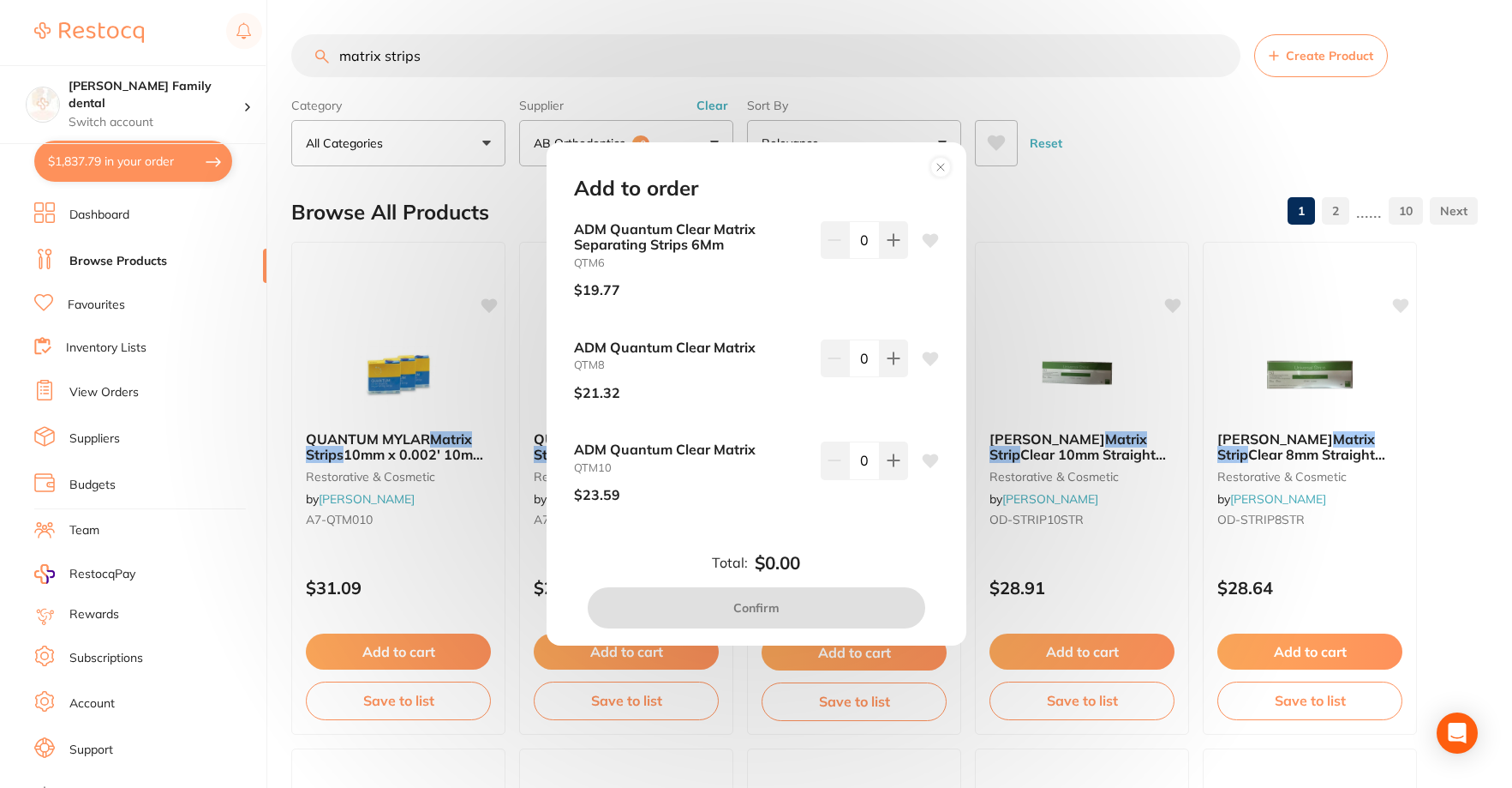
click at [1173, 142] on div "Add to order ADM Quantum Clear Matrix Separating Strips 6Mm QTM6 $19.77 0 ADM Q…" at bounding box center [756, 394] width 1512 height 788
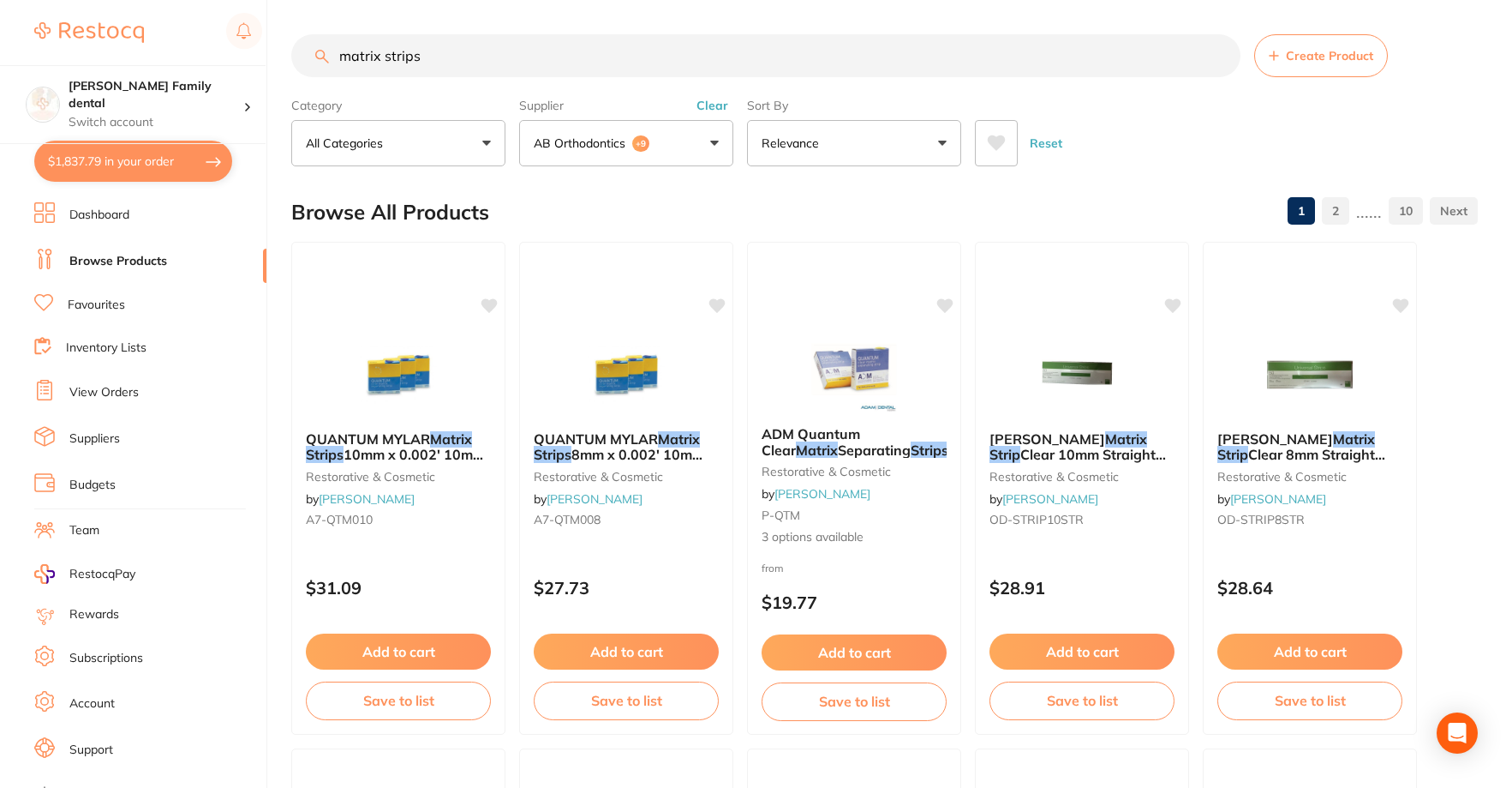
click at [111, 151] on button "$1,837.79 in your order" at bounding box center [133, 161] width 198 height 41
checkbox input "true"
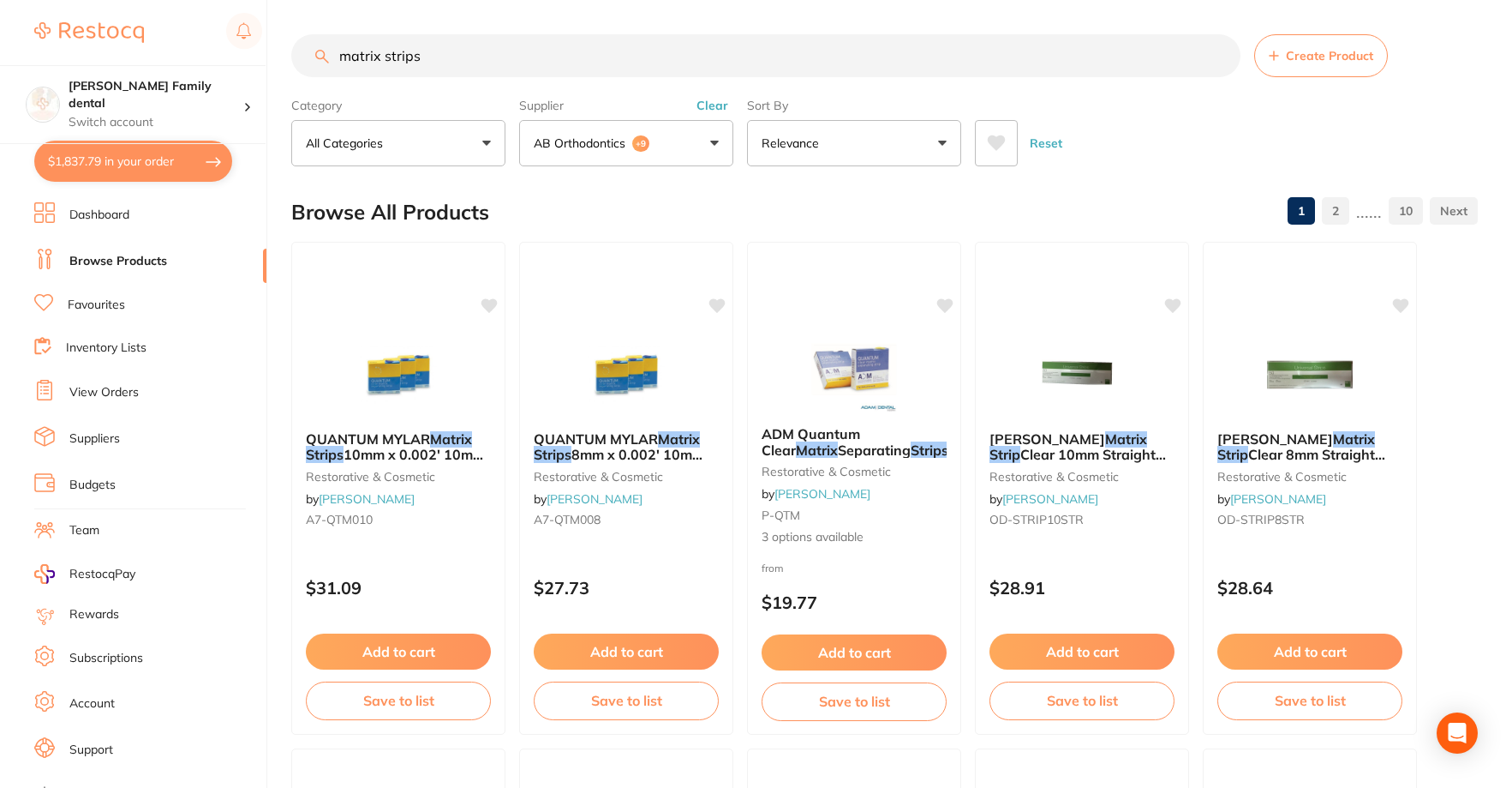
checkbox input "true"
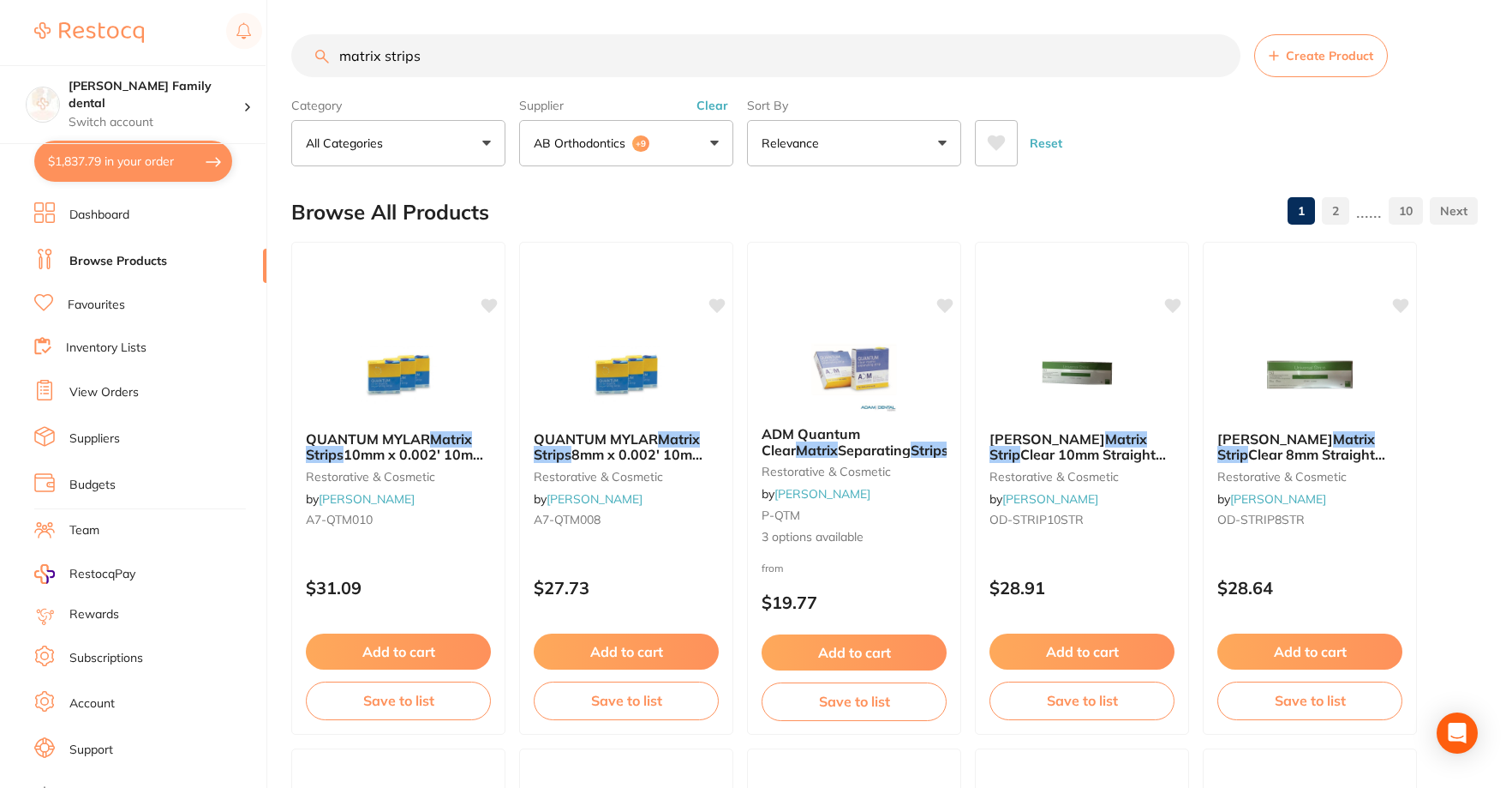
checkbox input "true"
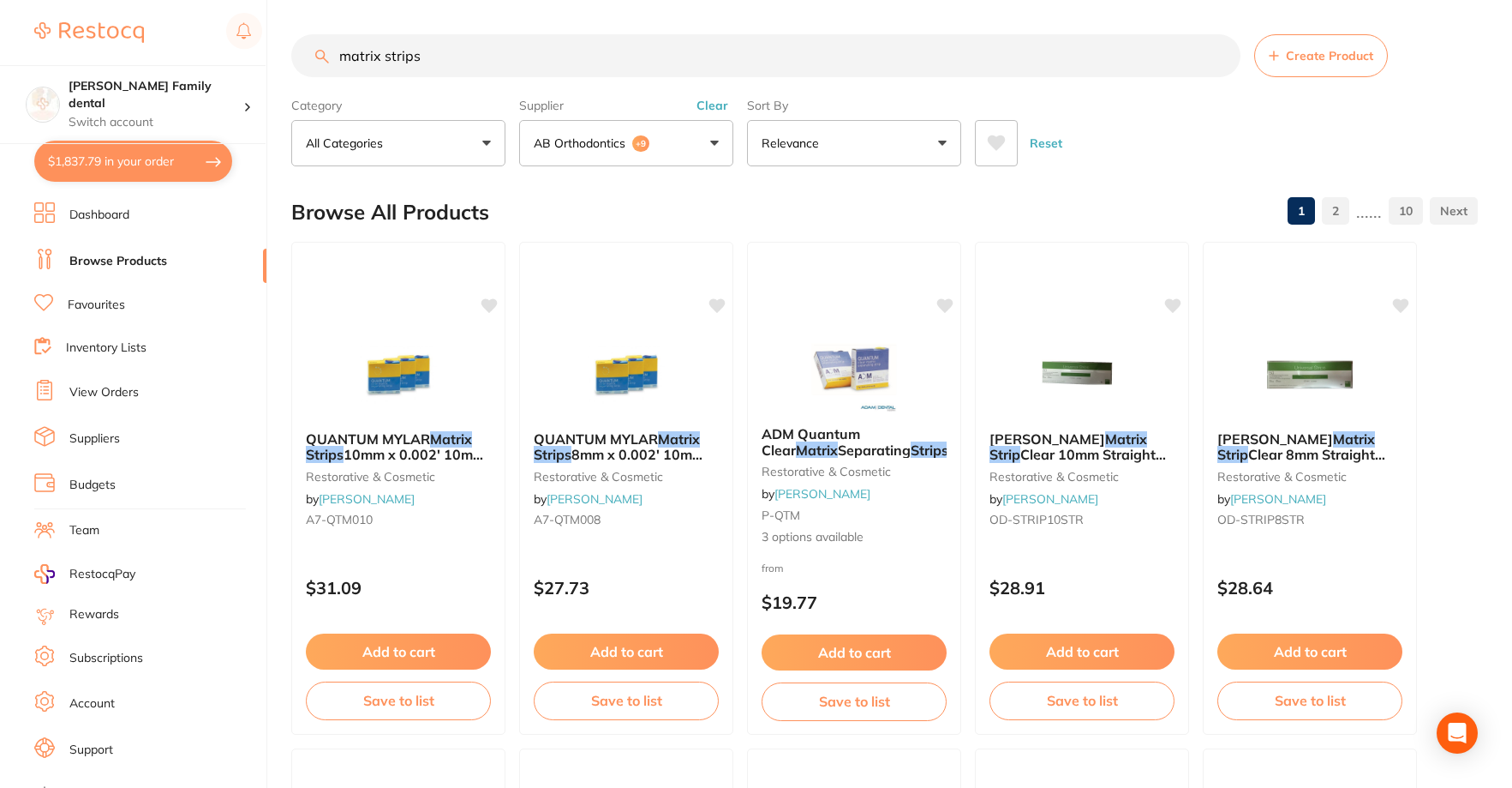
checkbox input "true"
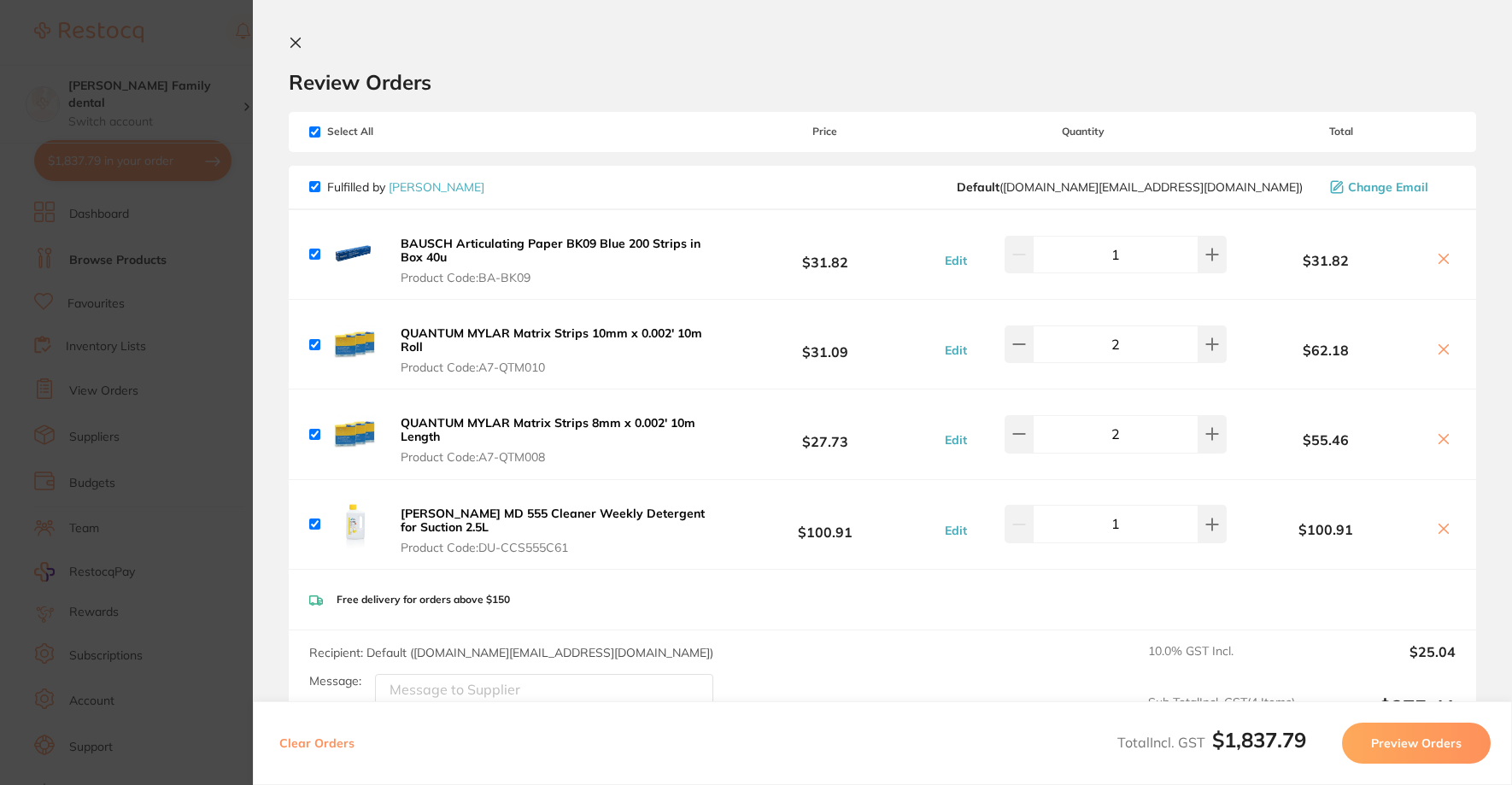
click at [233, 32] on section "Update RRP Set your pre negotiated price for this item. Item Agreed RRP (excl. …" at bounding box center [756, 392] width 1512 height 785
